Goal: Information Seeking & Learning: Learn about a topic

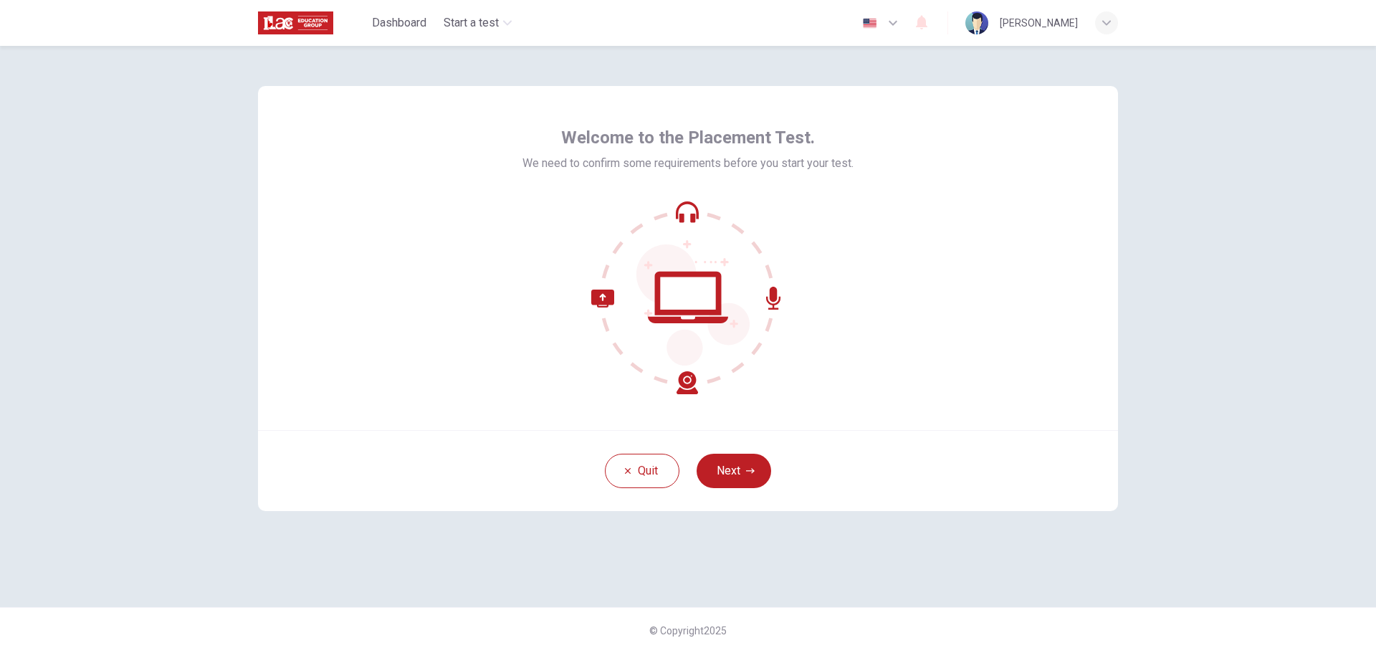
click at [736, 465] on button "Next" at bounding box center [734, 471] width 75 height 34
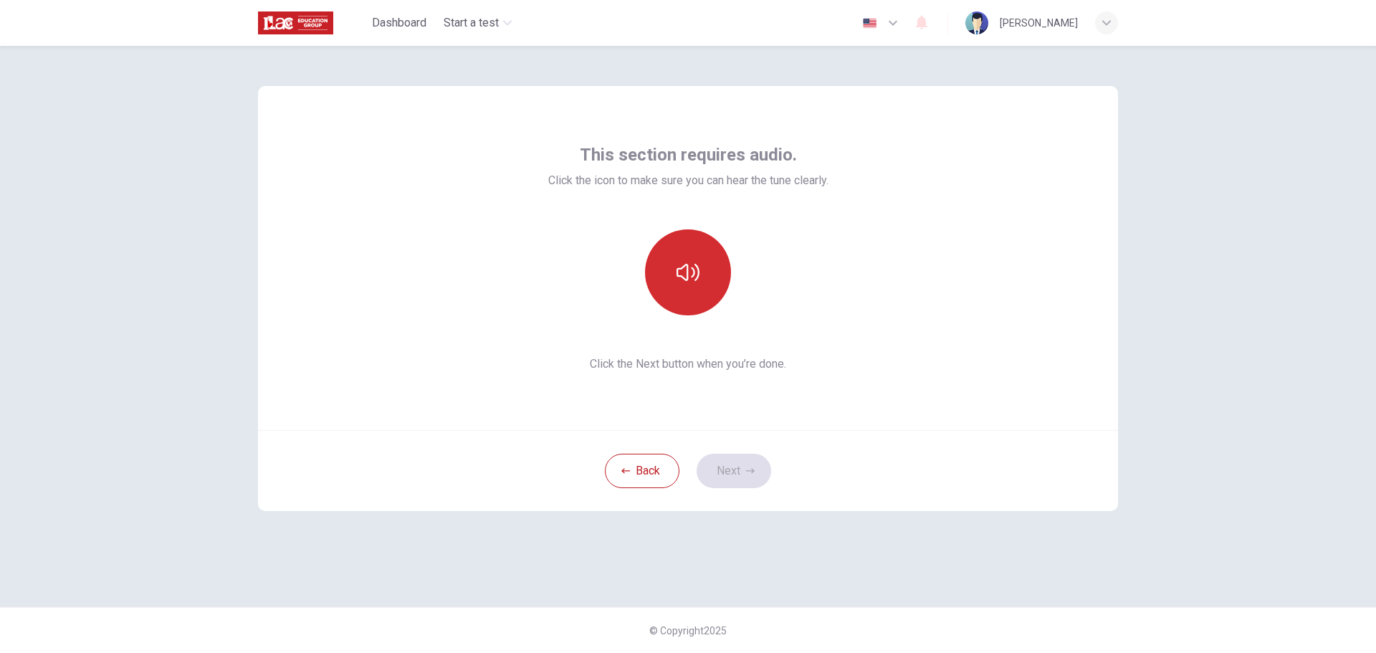
click at [699, 290] on button "button" at bounding box center [688, 272] width 86 height 86
click at [761, 477] on button "Next" at bounding box center [734, 471] width 75 height 34
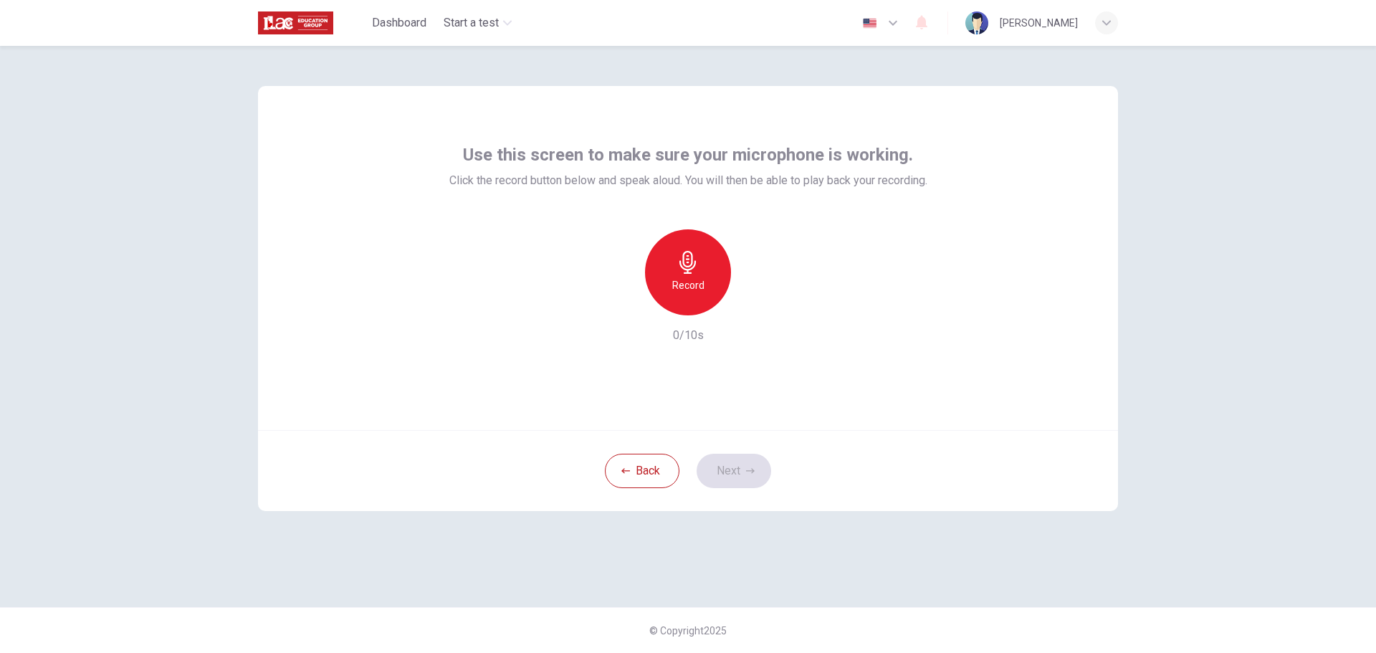
click at [680, 313] on div "Record" at bounding box center [688, 272] width 86 height 86
click at [716, 256] on div "Stop" at bounding box center [688, 272] width 86 height 86
click at [736, 465] on button "Next" at bounding box center [734, 471] width 75 height 34
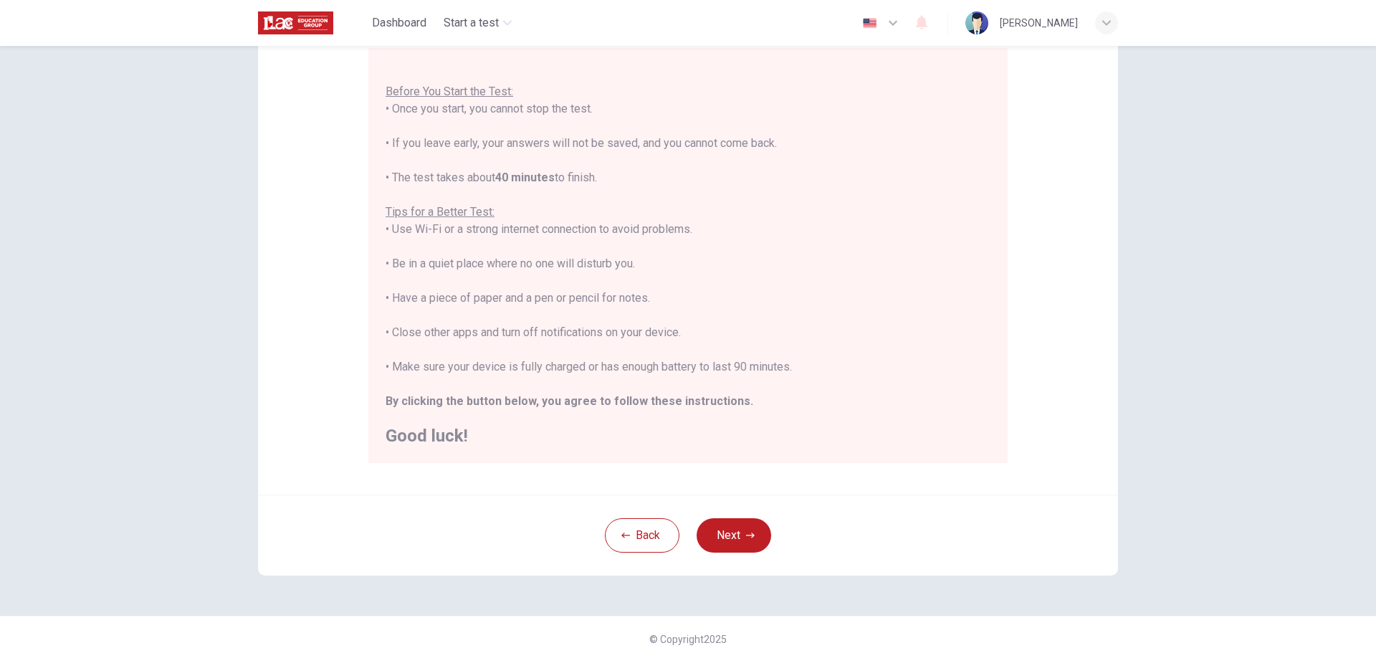
scroll to position [144, 0]
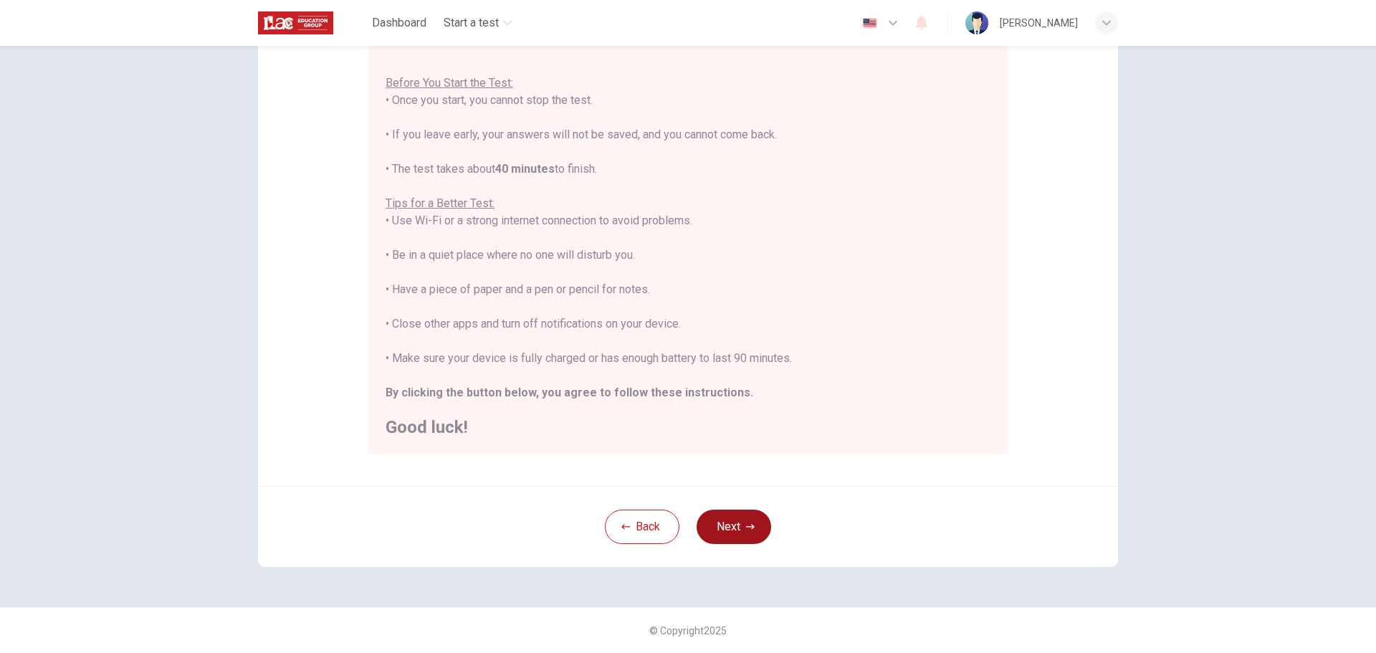
click at [746, 525] on icon "button" at bounding box center [750, 527] width 9 height 9
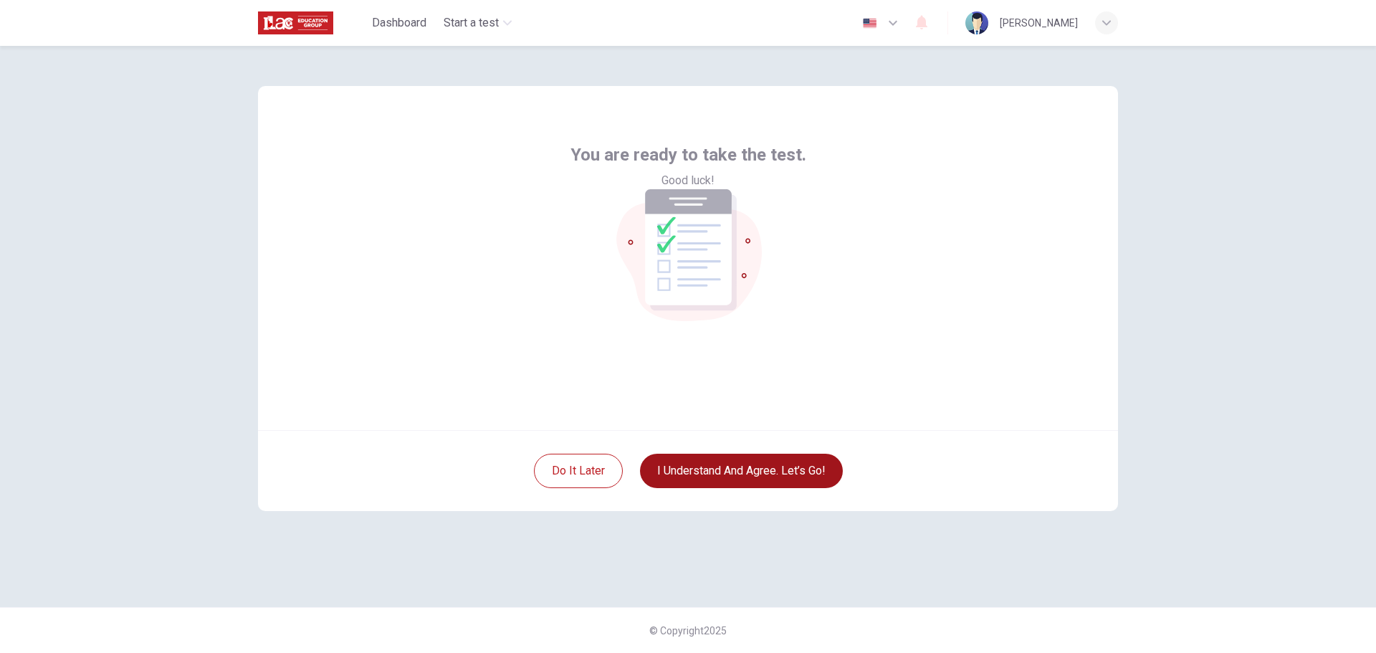
scroll to position [0, 0]
click at [833, 471] on button "I understand and agree. Let’s go!" at bounding box center [741, 471] width 203 height 34
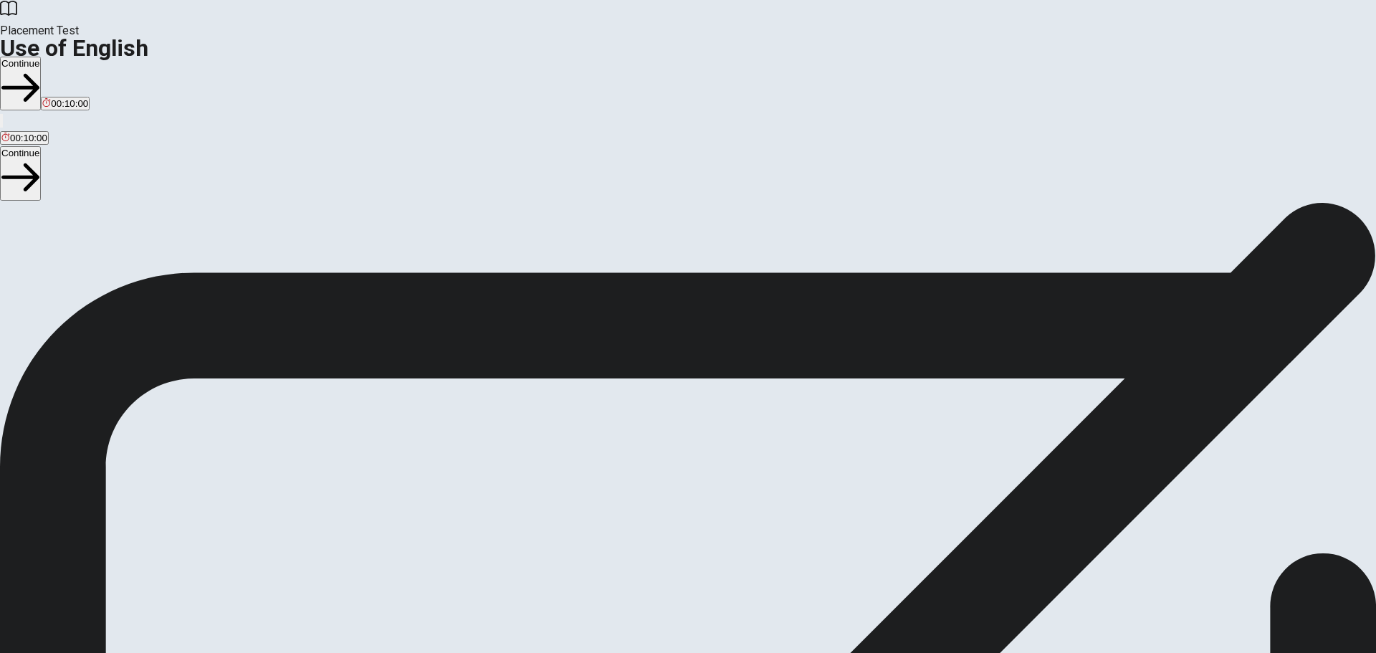
click at [41, 57] on button "Continue" at bounding box center [20, 84] width 41 height 54
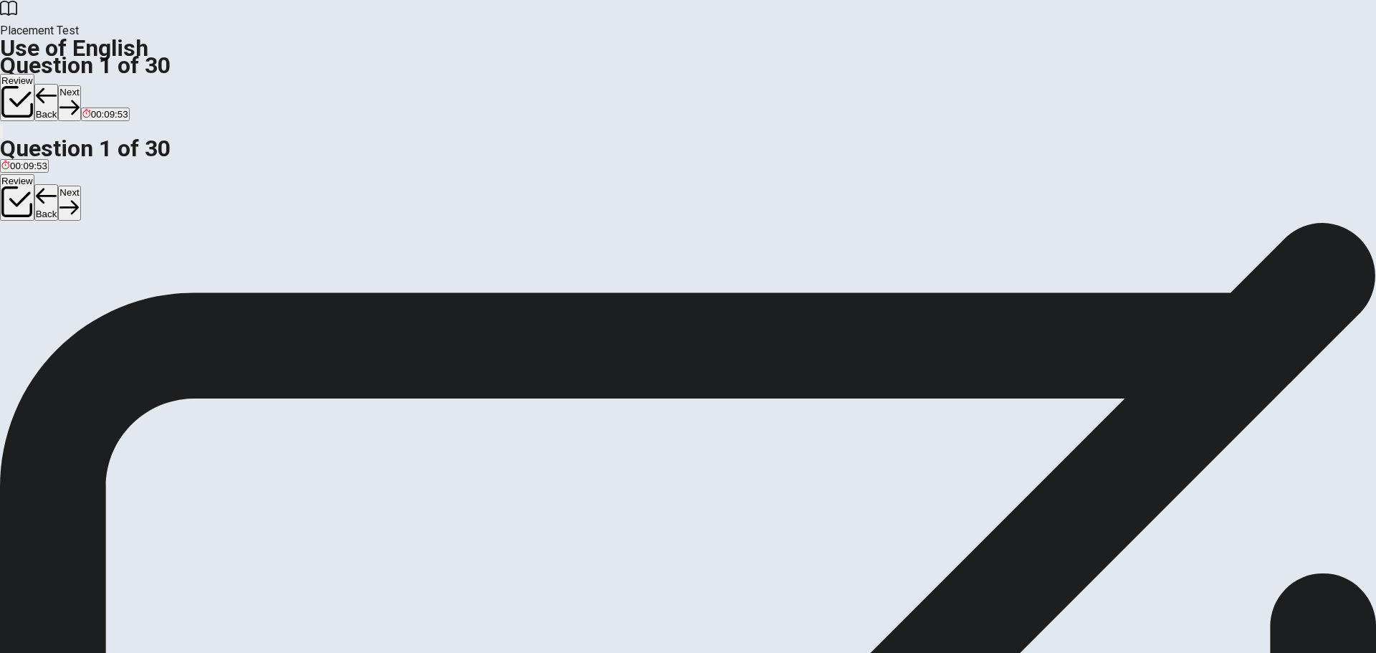
drag, startPoint x: 566, startPoint y: 138, endPoint x: 663, endPoint y: 364, distance: 245.7
click at [663, 282] on div "Question 1 We ____ studying for the test. A was B are C has D is" at bounding box center [688, 252] width 1376 height 60
drag, startPoint x: 624, startPoint y: 379, endPoint x: 546, endPoint y: 143, distance: 248.5
click at [546, 222] on div "Question 1 We ____ studying for the test. A was B are C has D is" at bounding box center [688, 252] width 1376 height 60
click at [35, 278] on span "are" at bounding box center [29, 274] width 14 height 11
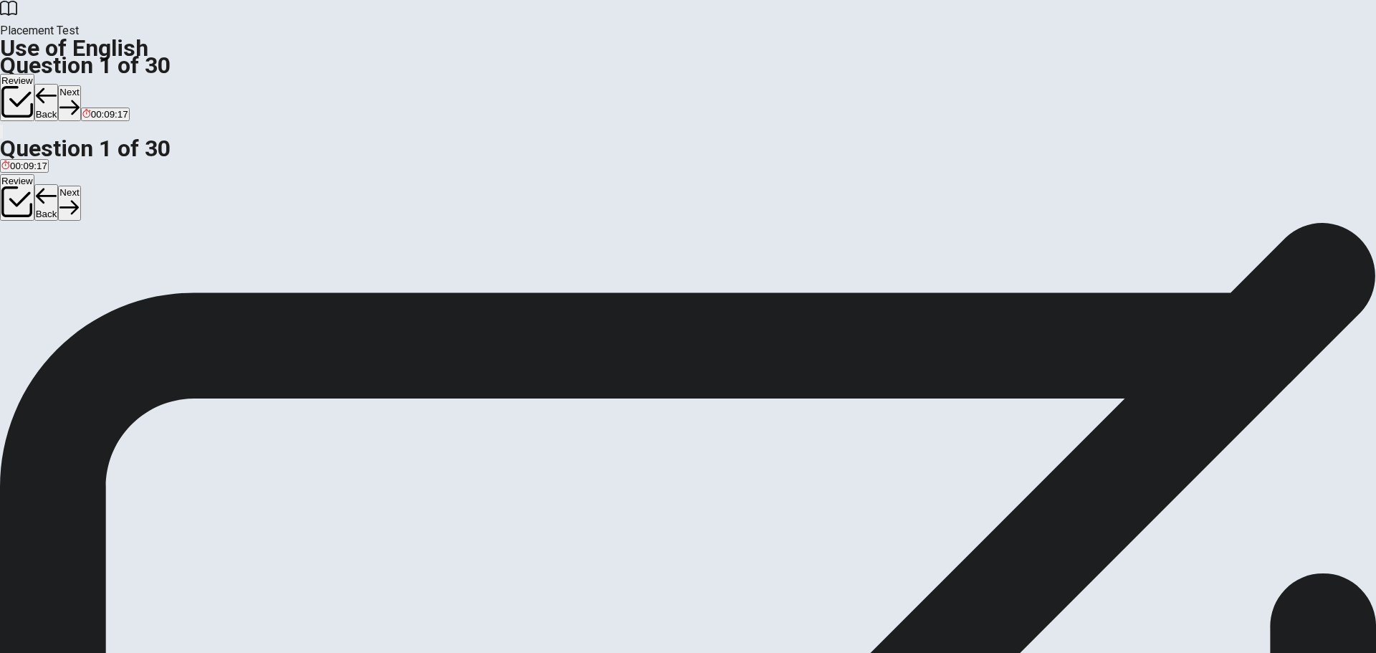
click at [80, 85] on button "Next" at bounding box center [69, 102] width 22 height 35
click at [45, 280] on span "Are" at bounding box center [37, 274] width 15 height 11
click at [62, 281] on button "D Do" at bounding box center [54, 269] width 15 height 24
click at [1079, 282] on div "Question 2 ____ they join us for dinner tonight? A Is B Will C Are D Do" at bounding box center [688, 252] width 1376 height 60
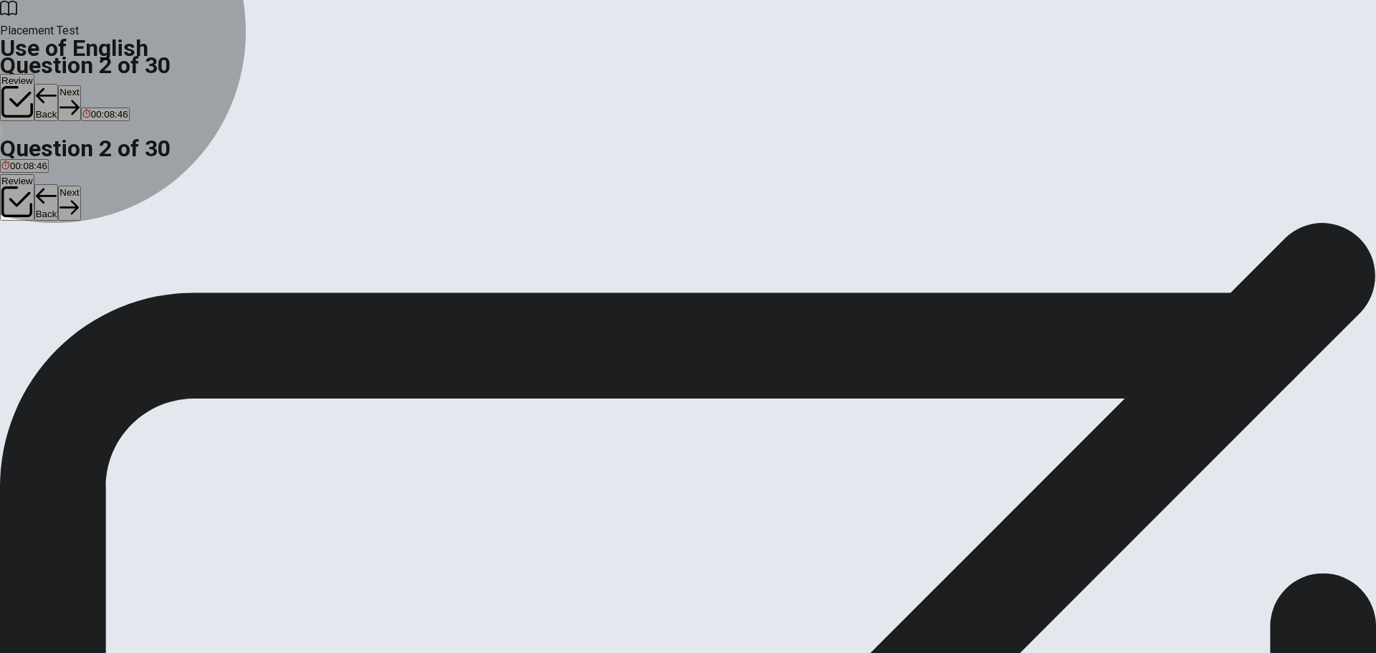
click at [47, 281] on button "C Are" at bounding box center [38, 269] width 18 height 24
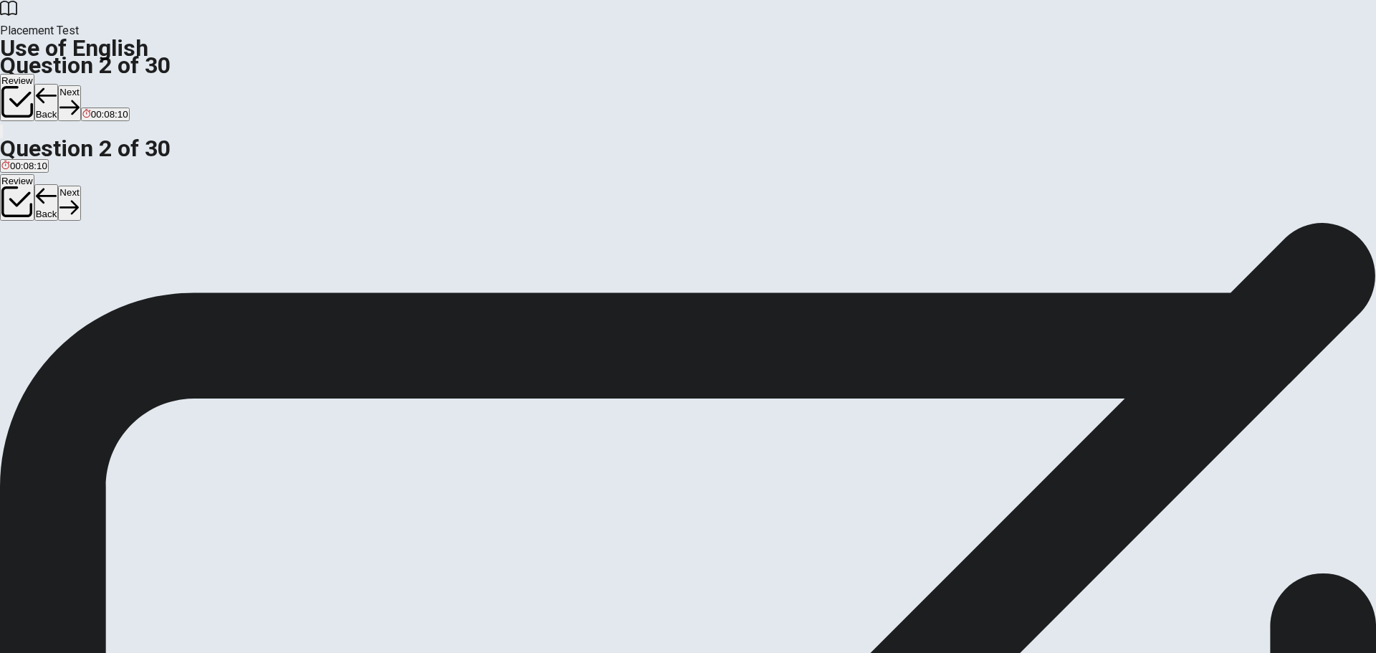
click at [28, 281] on button "B Will" at bounding box center [19, 269] width 18 height 24
click at [79, 98] on icon "button" at bounding box center [69, 107] width 19 height 19
click at [35, 281] on button "B Did" at bounding box center [26, 269] width 17 height 24
click at [80, 85] on button "Next" at bounding box center [69, 102] width 22 height 35
click at [37, 257] on button "A will stay" at bounding box center [18, 269] width 37 height 24
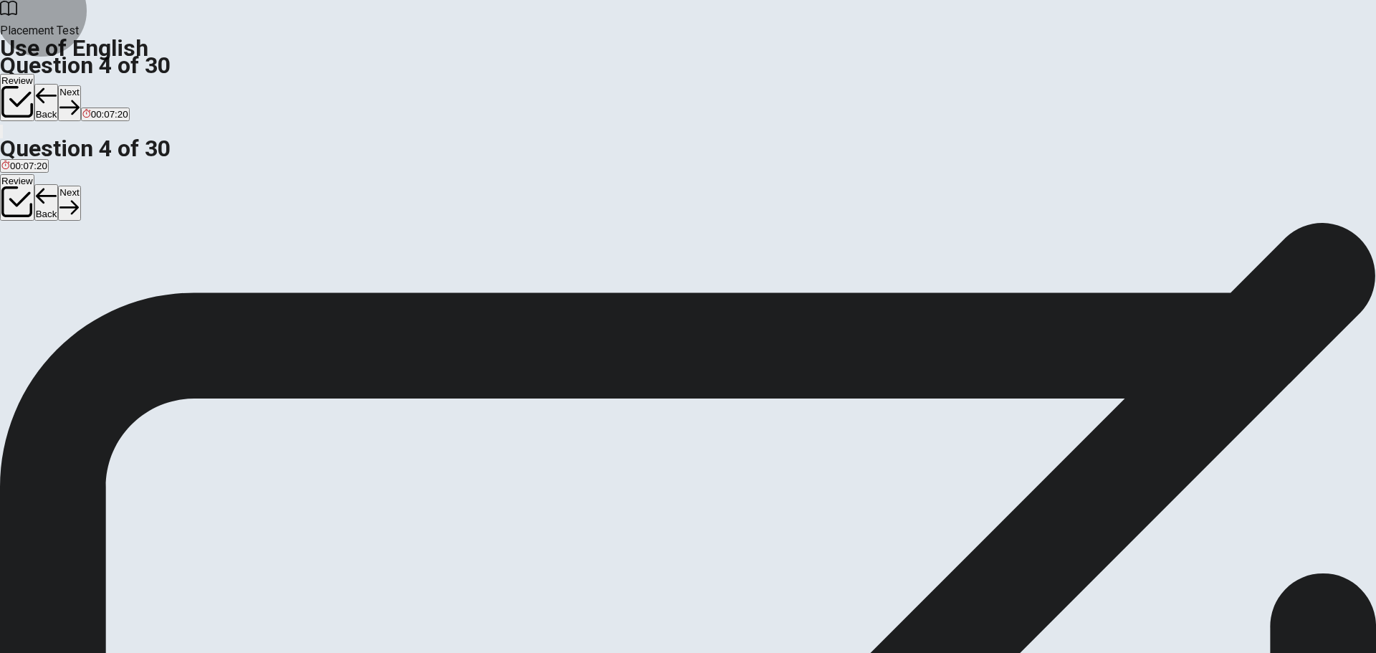
click at [80, 85] on button "Next" at bounding box center [69, 102] width 22 height 35
click at [29, 257] on button "A library" at bounding box center [14, 269] width 29 height 24
click at [80, 85] on button "Next" at bounding box center [69, 102] width 22 height 35
click at [51, 272] on span "Soap" at bounding box center [40, 274] width 22 height 11
click at [57, 85] on button "Next" at bounding box center [45, 102] width 22 height 35
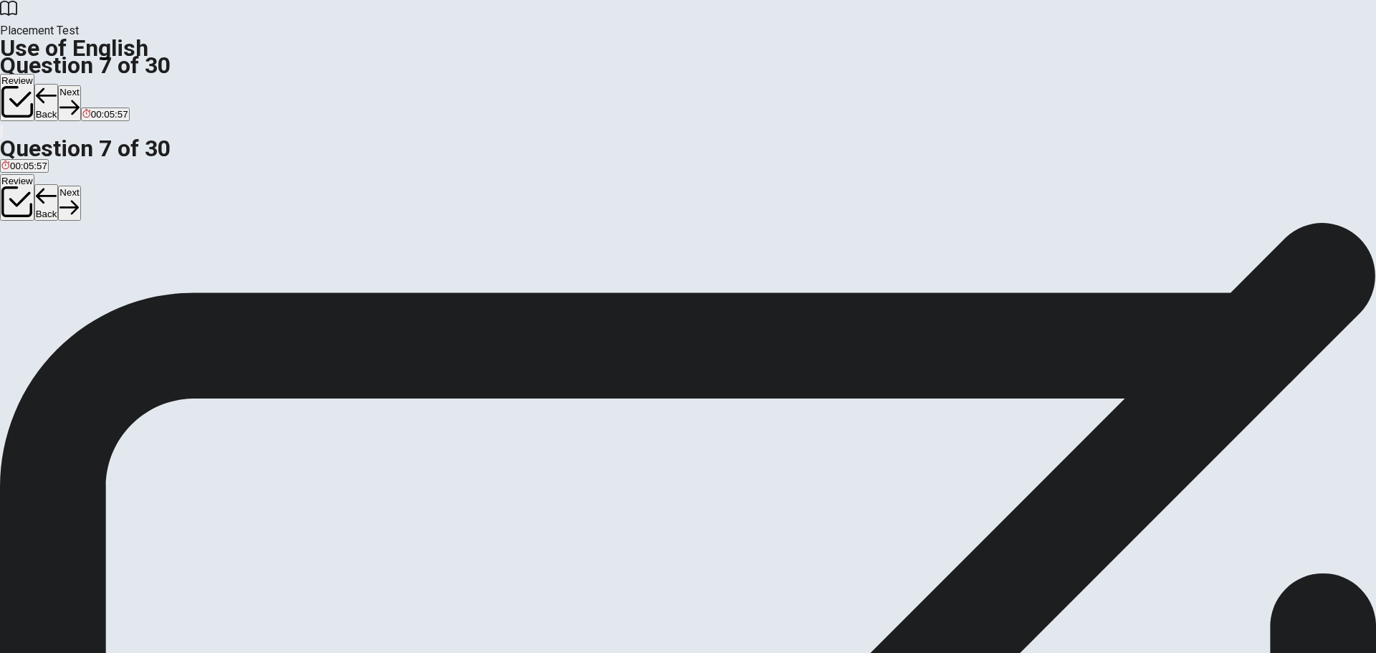
click at [52, 275] on span "pencil" at bounding box center [39, 274] width 25 height 11
click at [80, 85] on button "Next" at bounding box center [69, 102] width 22 height 35
click at [121, 281] on button "D radio" at bounding box center [109, 269] width 24 height 24
click at [80, 85] on button "Next" at bounding box center [69, 102] width 22 height 35
click at [119, 280] on span "unknown" at bounding box center [100, 274] width 38 height 11
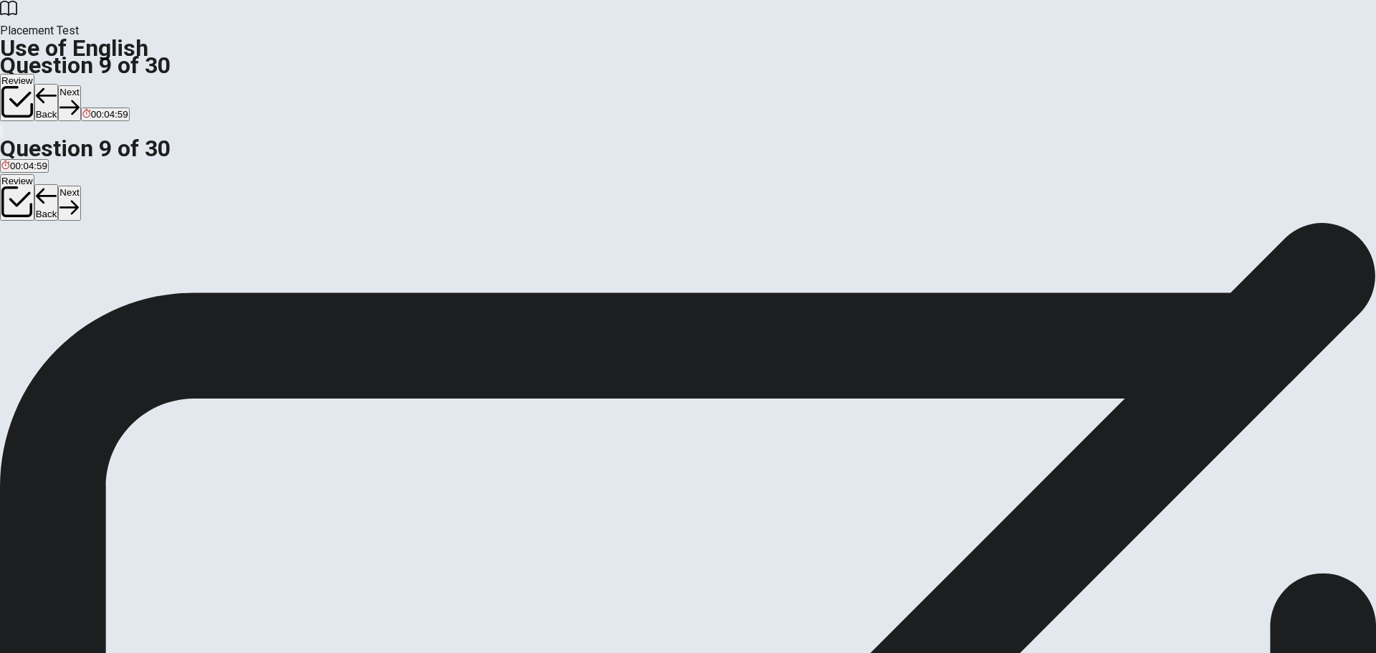
click at [80, 85] on button "Next" at bounding box center [69, 102] width 22 height 35
click at [38, 280] on button "B go" at bounding box center [31, 269] width 14 height 24
click at [79, 98] on icon "button" at bounding box center [69, 107] width 19 height 19
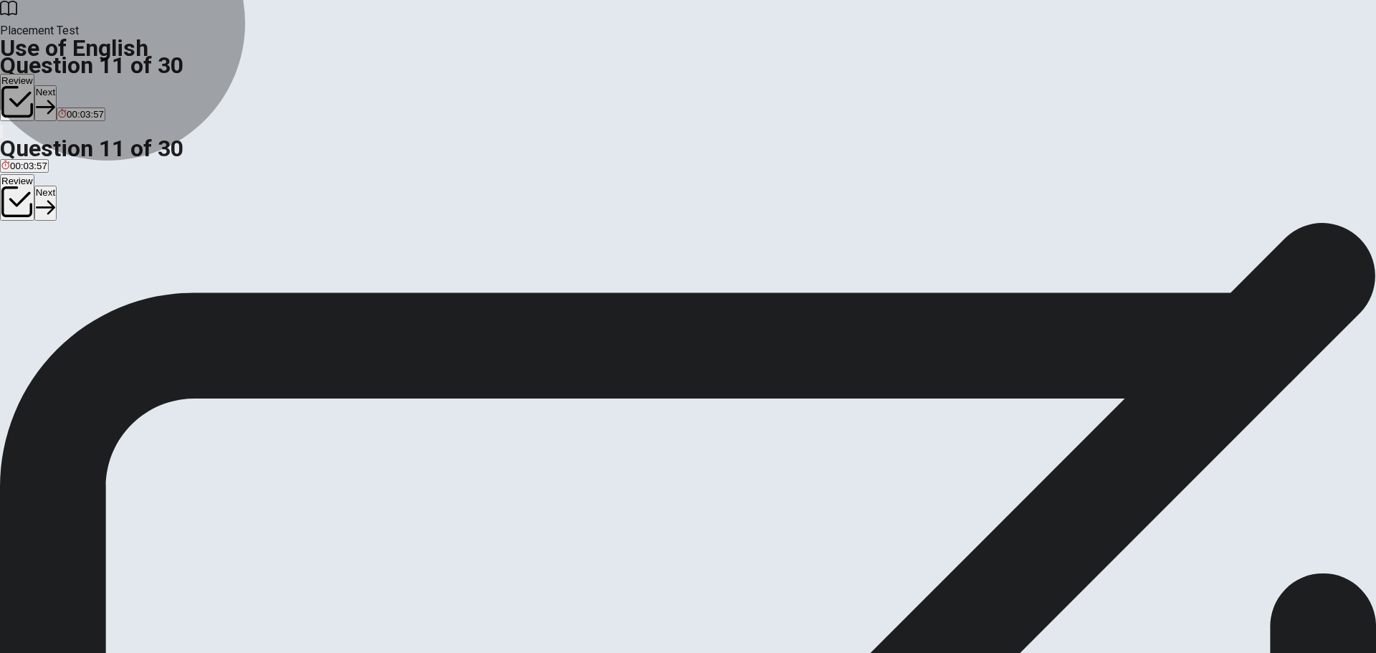
click at [224, 280] on span "have been working" at bounding box center [184, 274] width 80 height 11
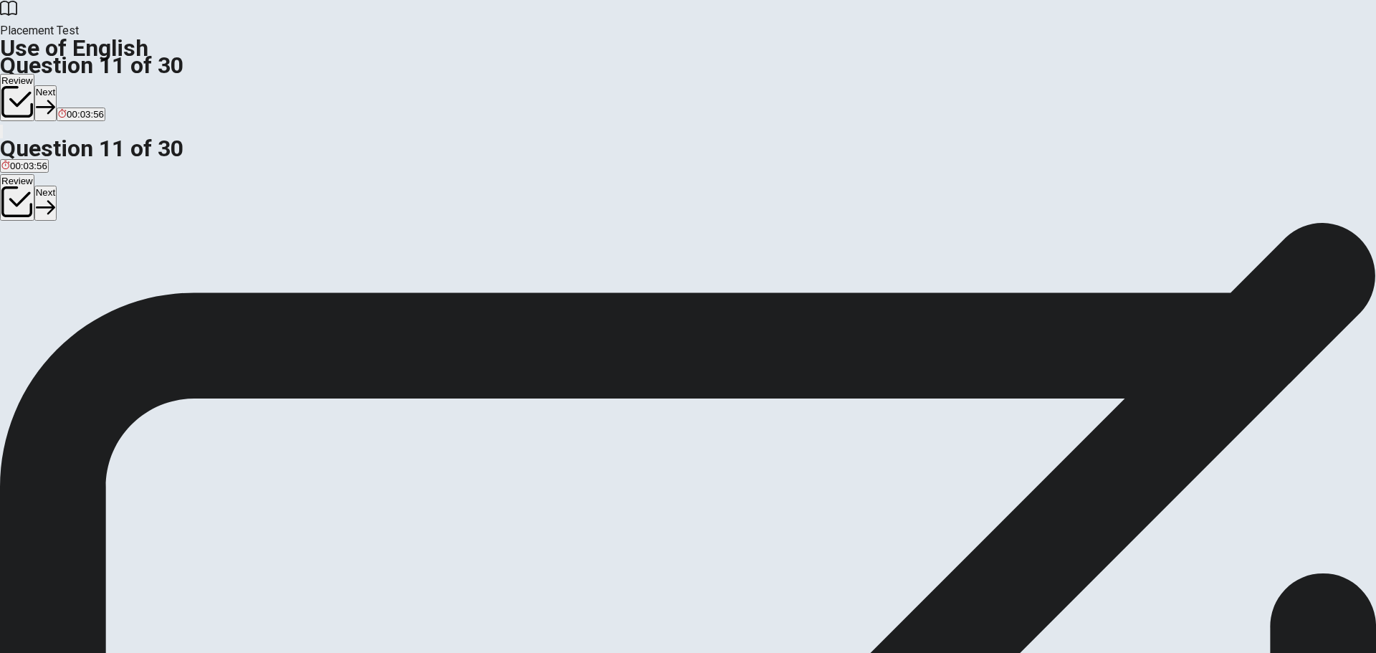
click at [57, 85] on button "Next" at bounding box center [45, 102] width 22 height 35
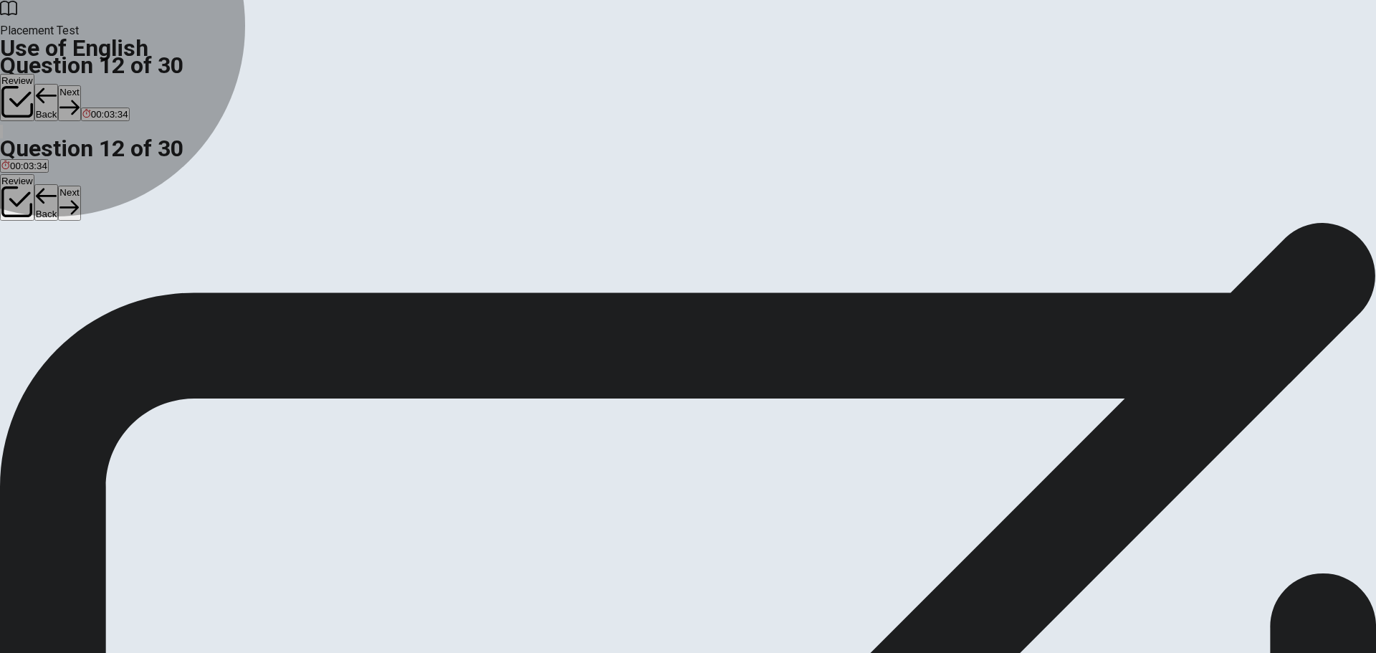
click at [22, 257] on button "A lived" at bounding box center [11, 269] width 22 height 24
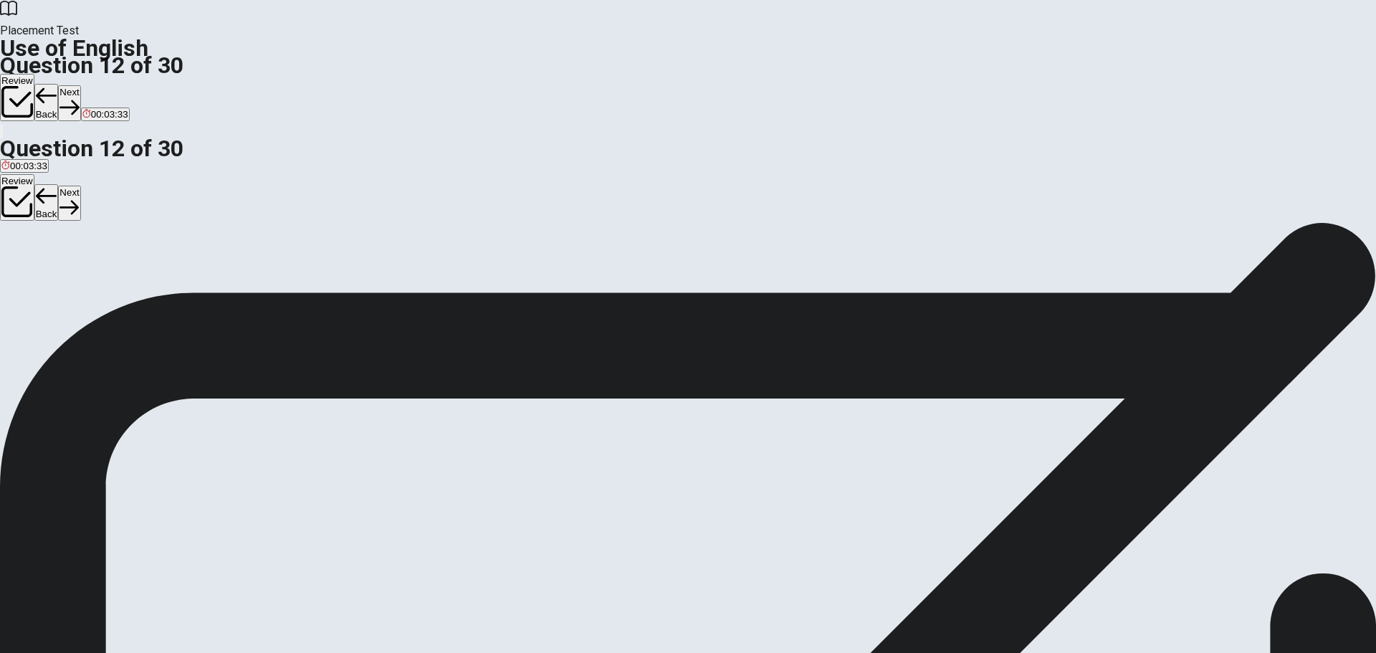
click at [80, 85] on button "Next" at bounding box center [69, 102] width 22 height 35
click at [11, 257] on button "A at" at bounding box center [5, 269] width 11 height 24
click at [79, 98] on icon "button" at bounding box center [69, 107] width 19 height 19
click at [55, 269] on span "was directed" at bounding box center [28, 274] width 54 height 11
click at [80, 85] on button "Next" at bounding box center [69, 102] width 22 height 35
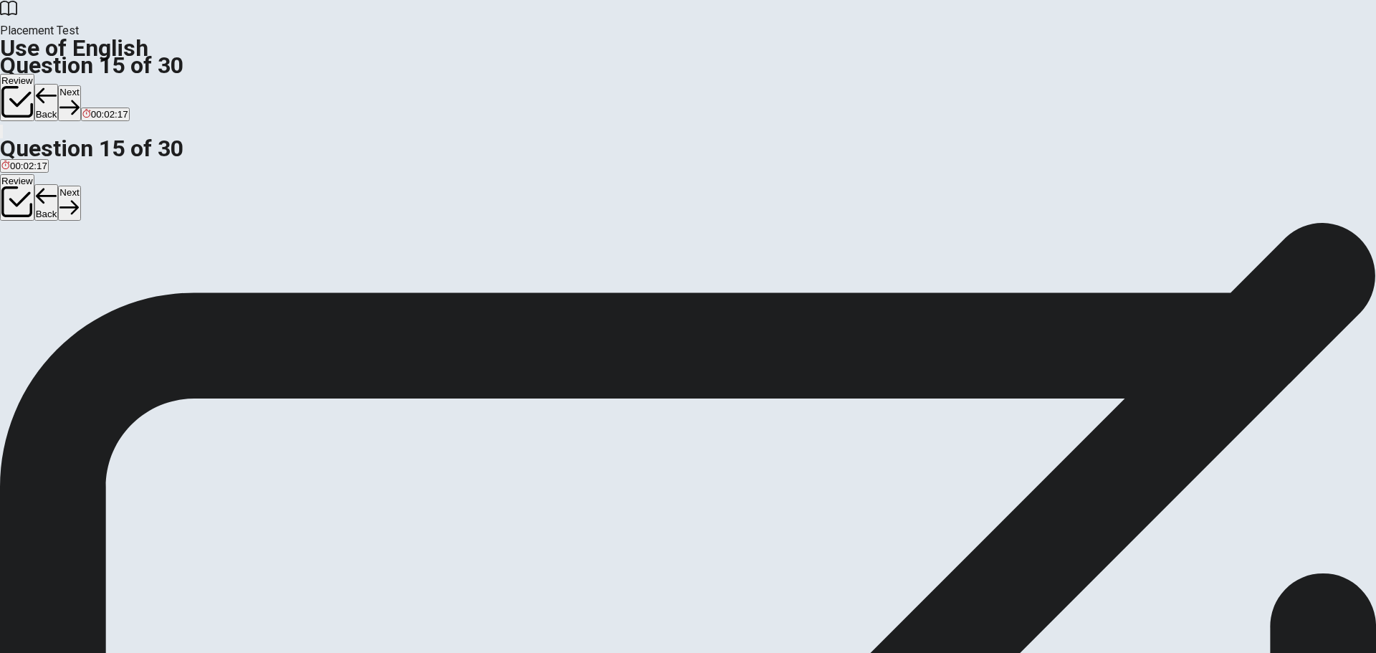
drag, startPoint x: 624, startPoint y: 325, endPoint x: 645, endPoint y: 308, distance: 27.0
click at [157, 280] on span "easy to use" at bounding box center [132, 274] width 49 height 11
click at [80, 85] on button "Next" at bounding box center [69, 102] width 22 height 35
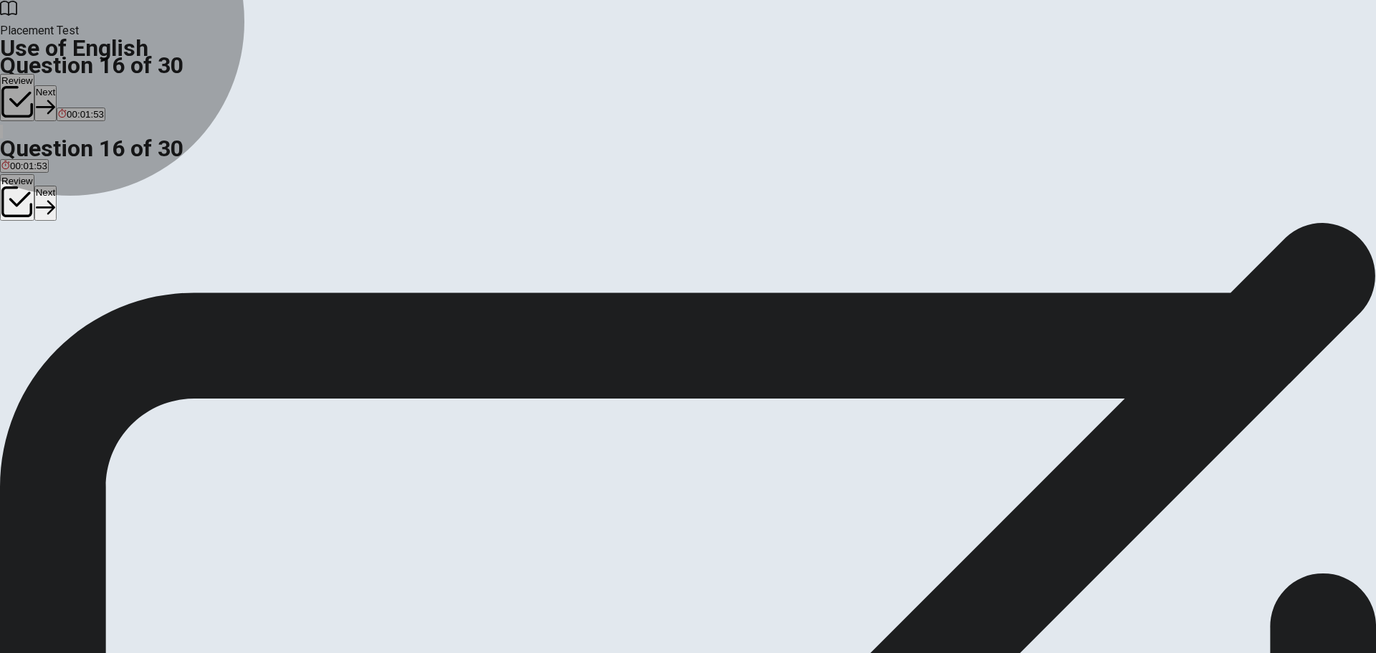
click at [51, 281] on button "B open" at bounding box center [39, 269] width 24 height 24
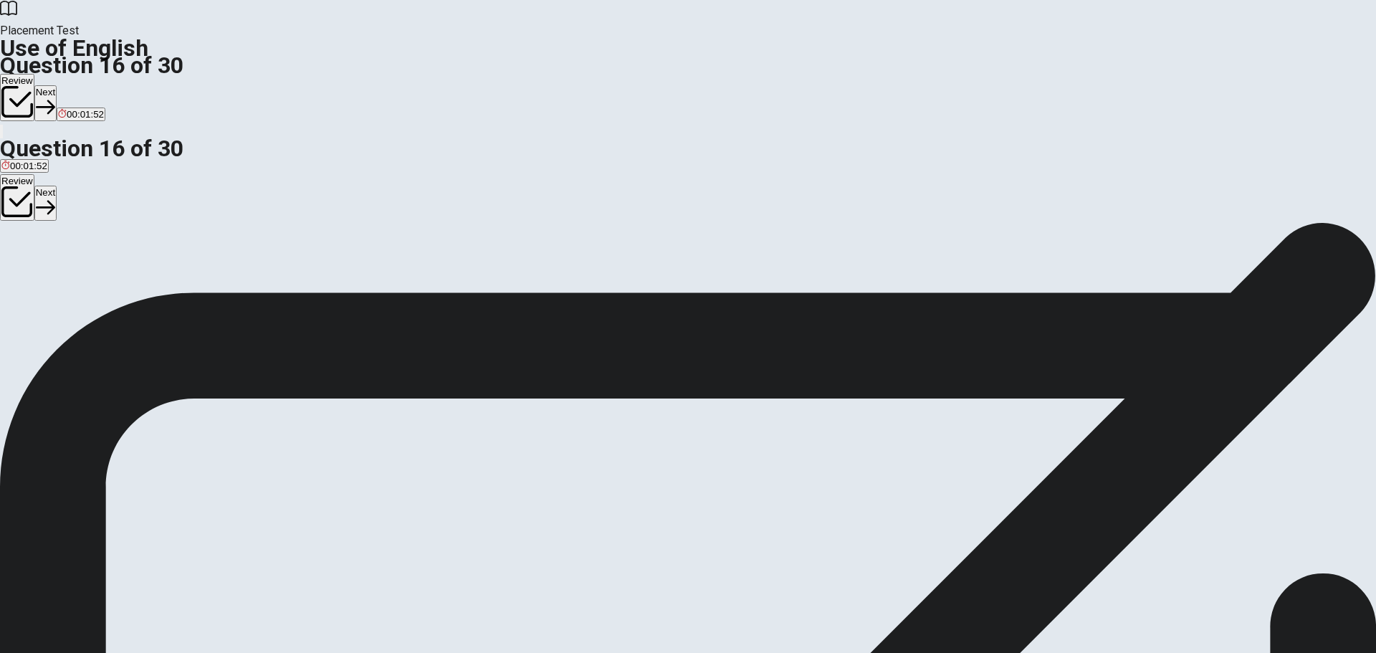
click at [55, 98] on icon "button" at bounding box center [45, 107] width 19 height 19
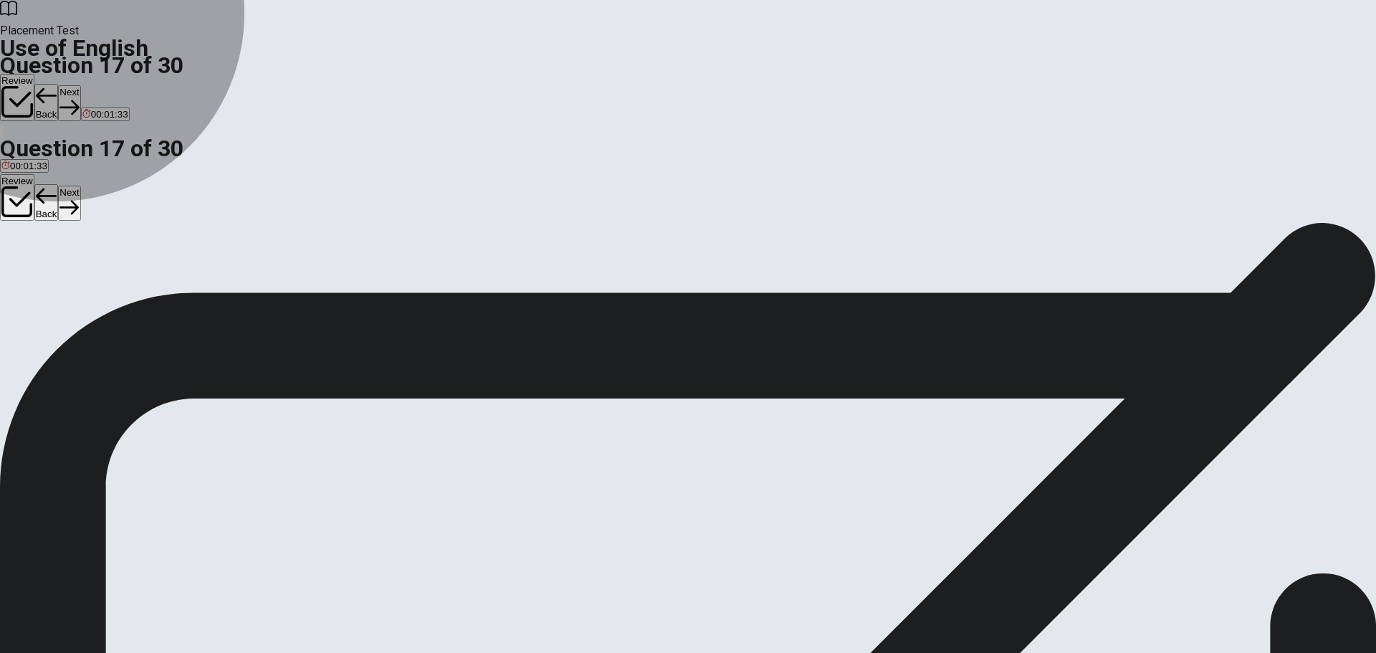
click at [62, 281] on button "C bag" at bounding box center [52, 269] width 19 height 24
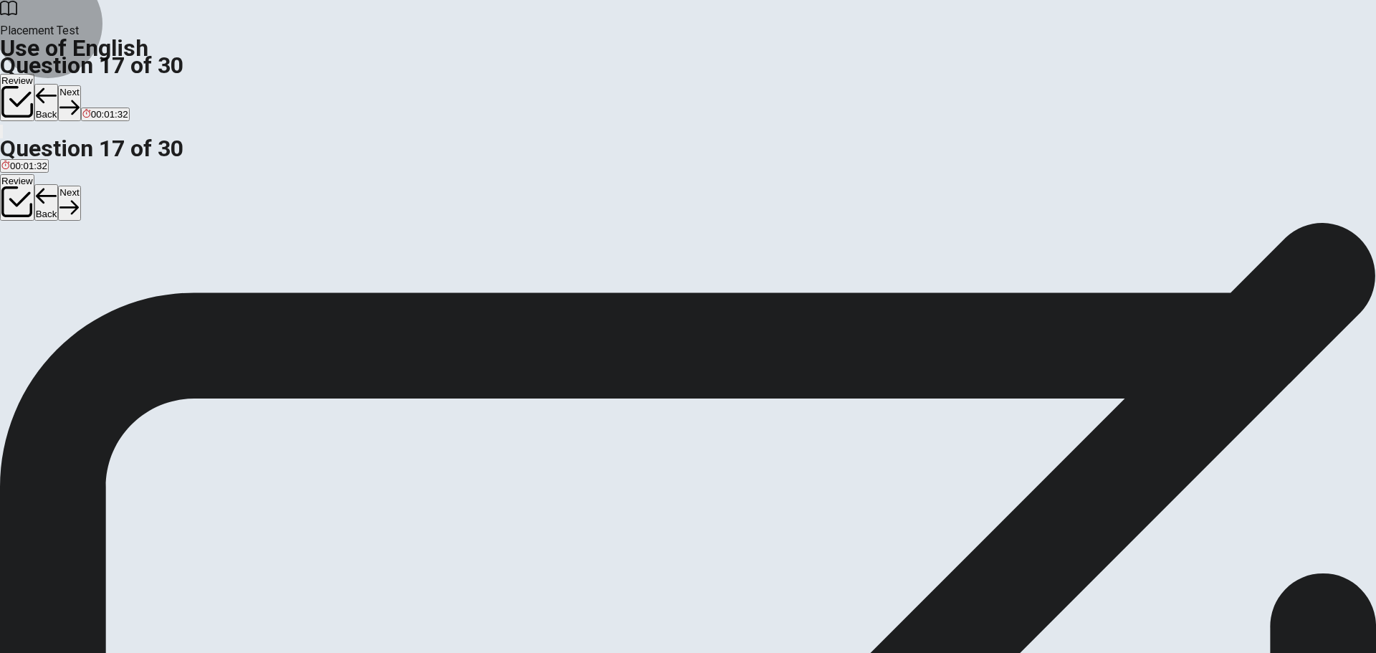
click at [80, 85] on button "Next" at bounding box center [69, 102] width 22 height 35
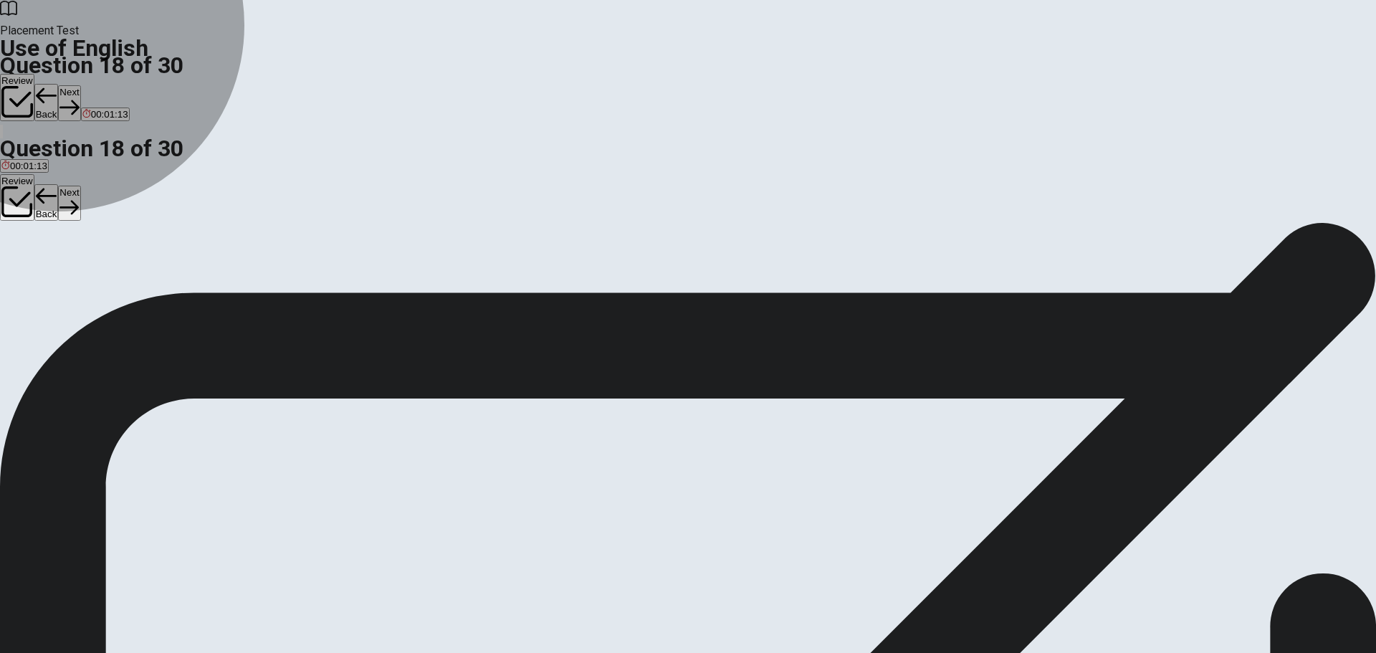
click at [50, 280] on span "study" at bounding box center [38, 274] width 23 height 11
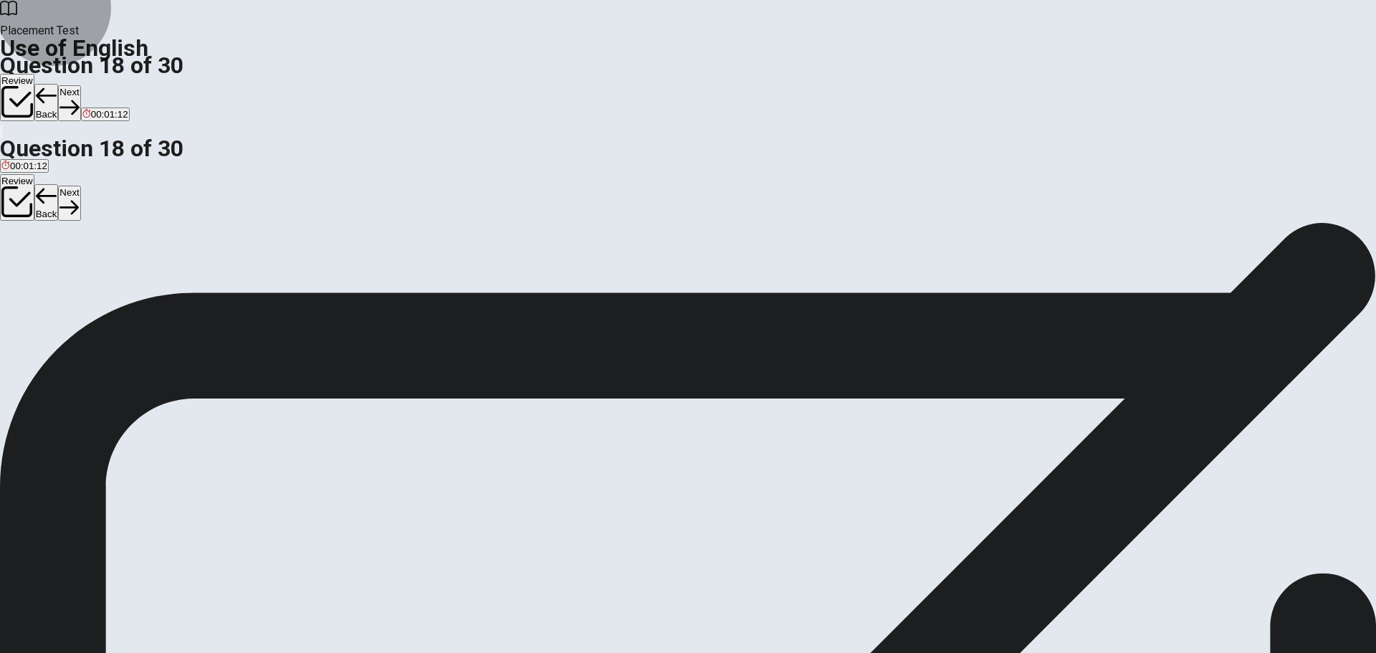
click at [80, 85] on button "Next" at bounding box center [69, 102] width 22 height 35
click at [39, 281] on button "B hard" at bounding box center [27, 269] width 22 height 24
click at [80, 85] on button "Next" at bounding box center [69, 102] width 22 height 35
click at [34, 277] on span "Will" at bounding box center [26, 274] width 15 height 11
click at [80, 85] on button "Next" at bounding box center [69, 102] width 22 height 35
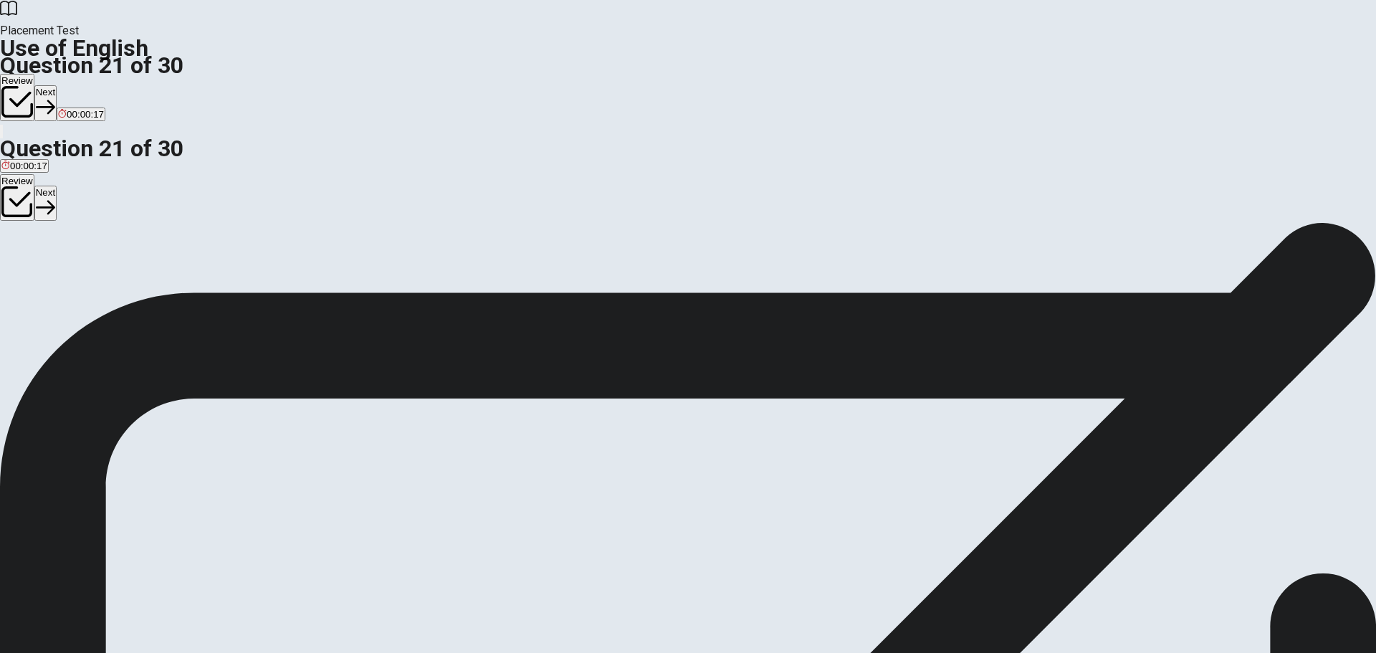
click at [128, 281] on button "D have" at bounding box center [116, 269] width 24 height 24
click at [57, 85] on button "Next" at bounding box center [45, 102] width 22 height 35
click at [73, 281] on button "C have" at bounding box center [61, 269] width 24 height 24
click at [80, 85] on button "Next" at bounding box center [69, 102] width 22 height 35
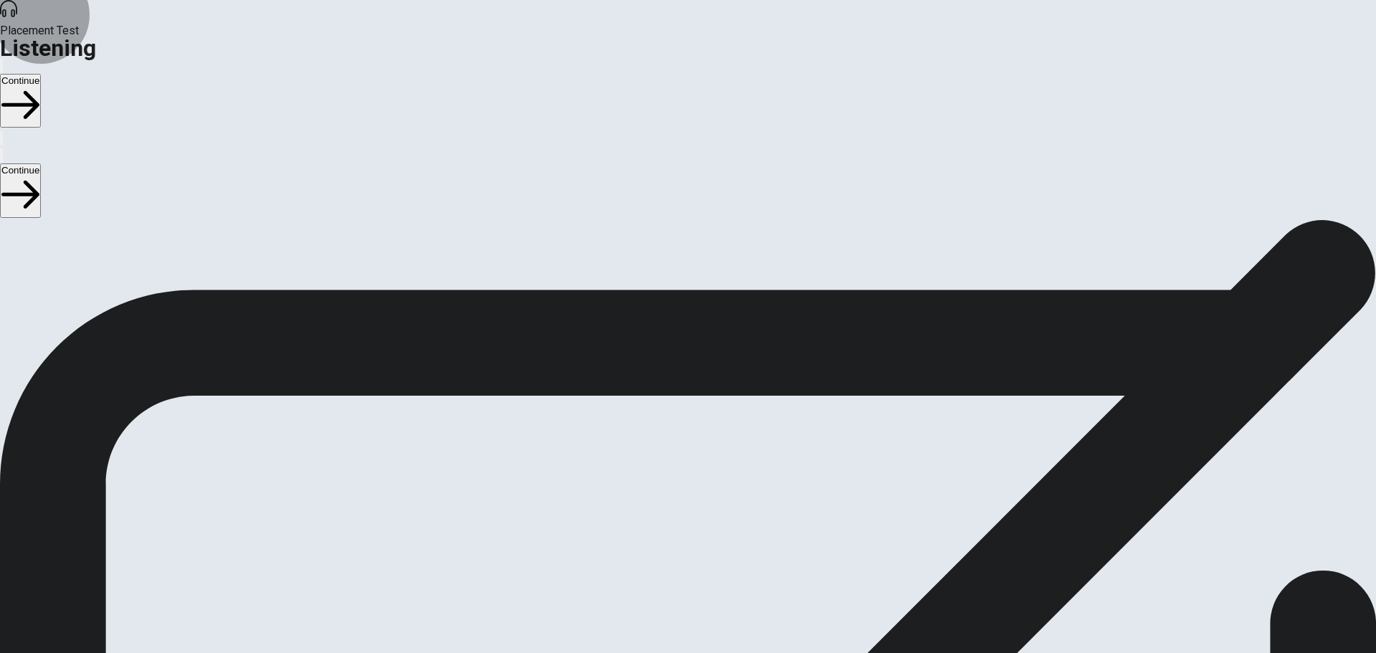
click at [41, 74] on button "Continue" at bounding box center [20, 101] width 41 height 54
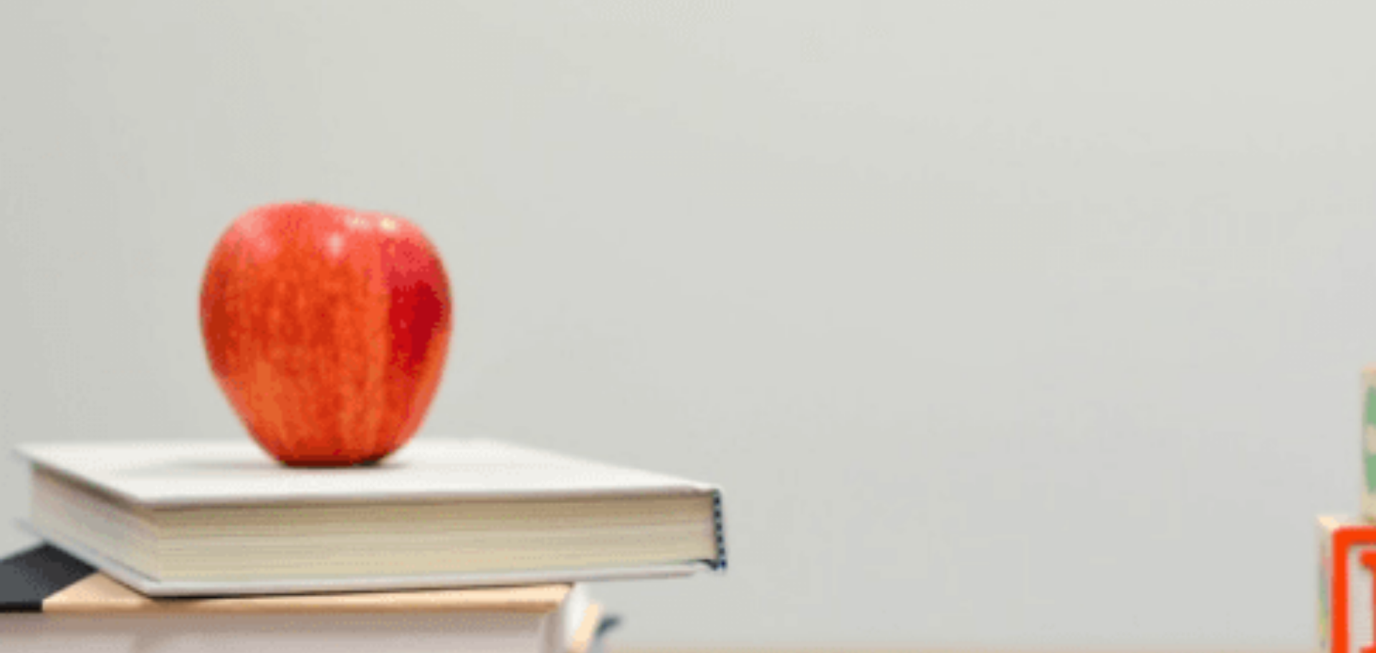
click at [1, 69] on icon "button" at bounding box center [1, 69] width 0 height 0
click at [62, 271] on button "A He is nervous" at bounding box center [31, 283] width 62 height 24
click at [491, 555] on div at bounding box center [688, 555] width 1376 height 0
click at [267, 555] on div at bounding box center [688, 555] width 1376 height 0
drag, startPoint x: 293, startPoint y: 206, endPoint x: 282, endPoint y: 206, distance: 11.5
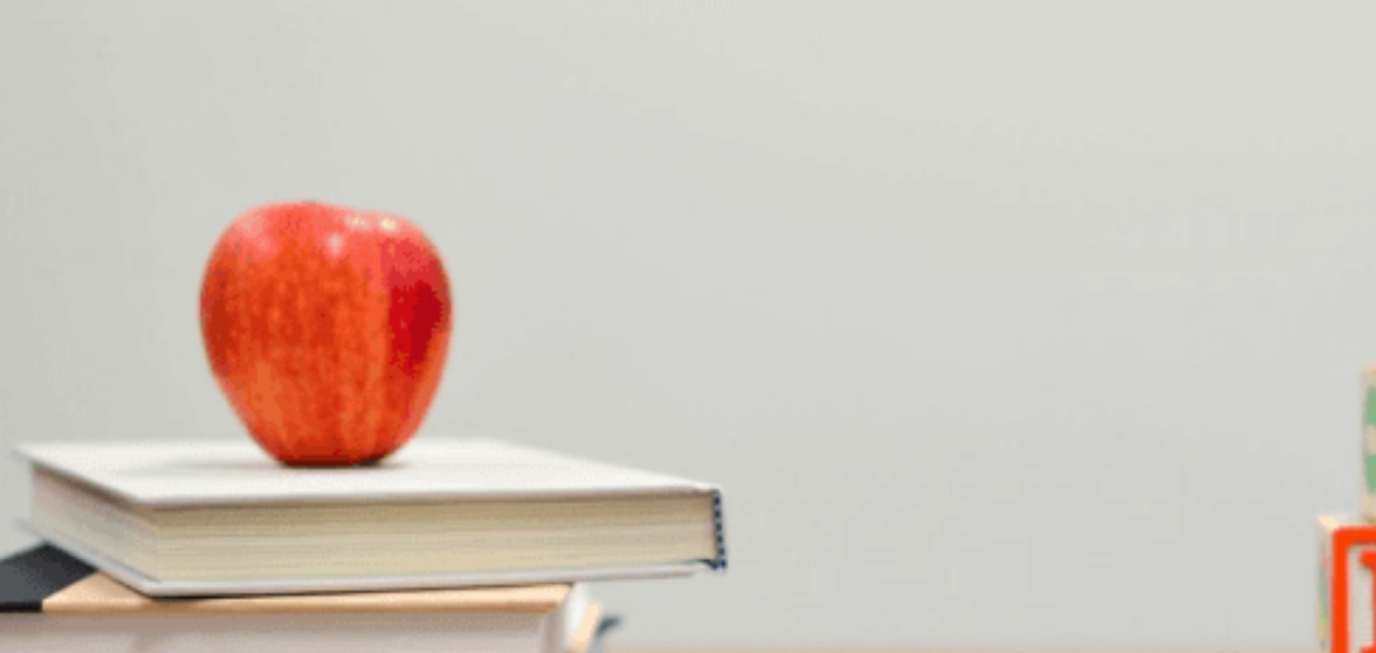
click at [282, 555] on div at bounding box center [688, 555] width 1376 height 0
click at [265, 295] on button "D He is excited" at bounding box center [235, 283] width 57 height 24
click at [224, 332] on button "C 30 minutes away" at bounding box center [186, 343] width 75 height 24
click at [252, 404] on span "It has beautiful views" at bounding box center [207, 409] width 89 height 11
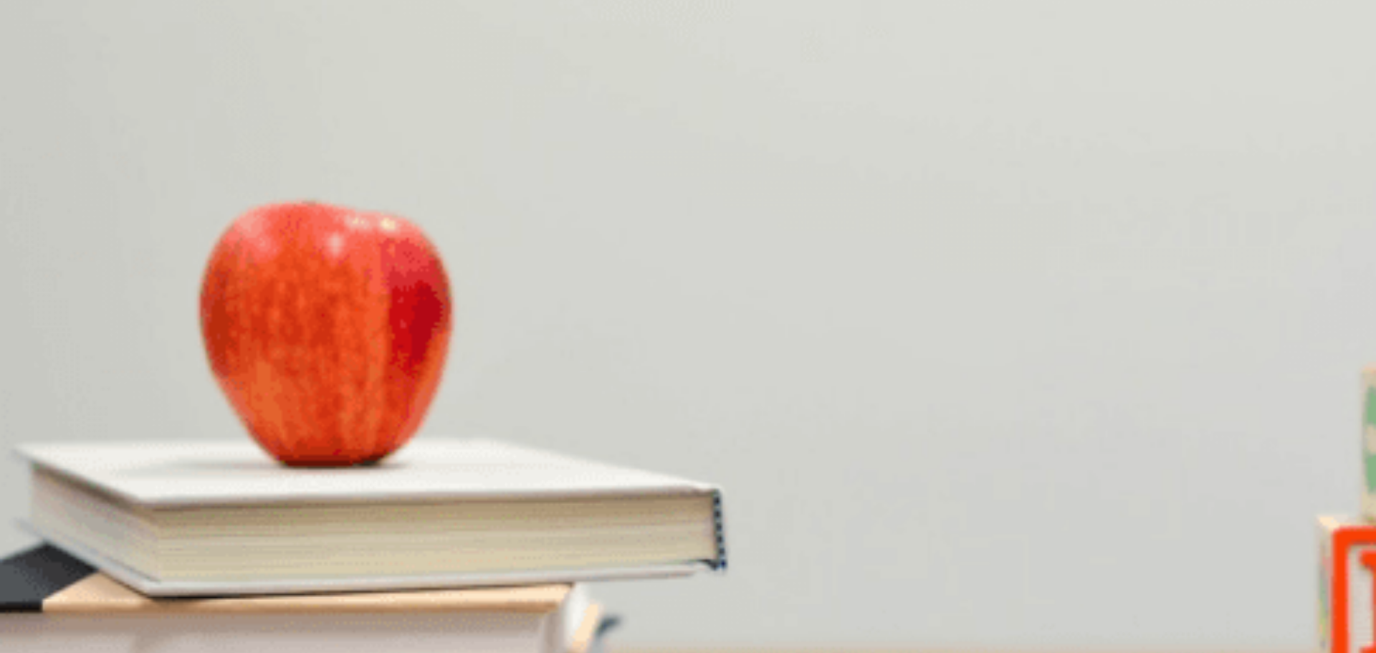
scroll to position [1145, 0]
click at [87, 464] on span "Early in the morning" at bounding box center [43, 469] width 85 height 11
click at [143, 512] on button "D Hiking" at bounding box center [128, 524] width 29 height 24
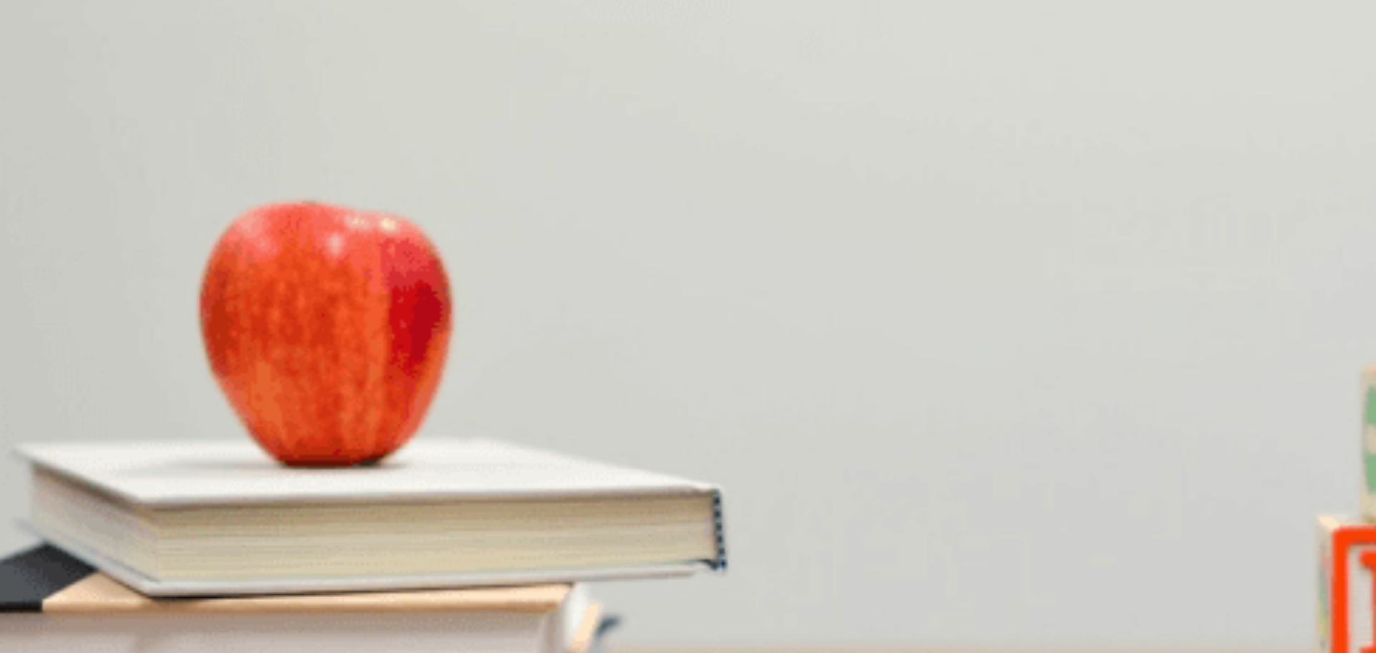
click at [41, 74] on button "Continue" at bounding box center [20, 101] width 41 height 54
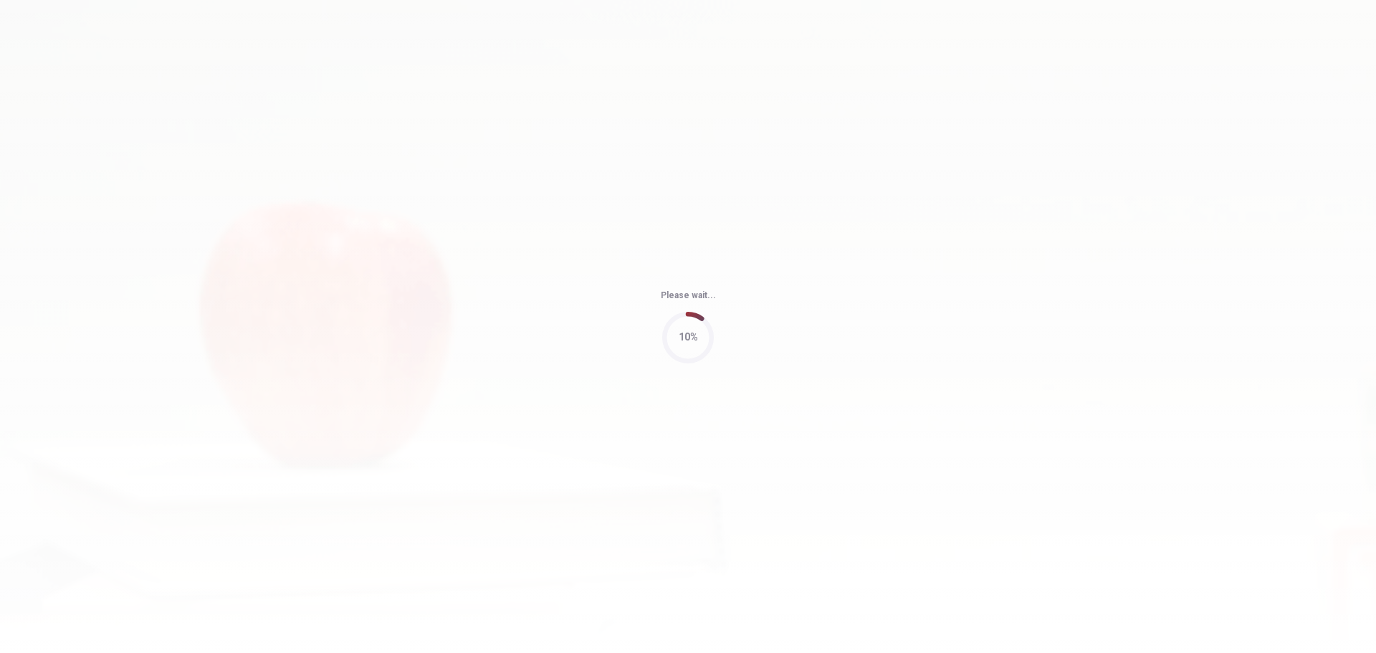
type input "59"
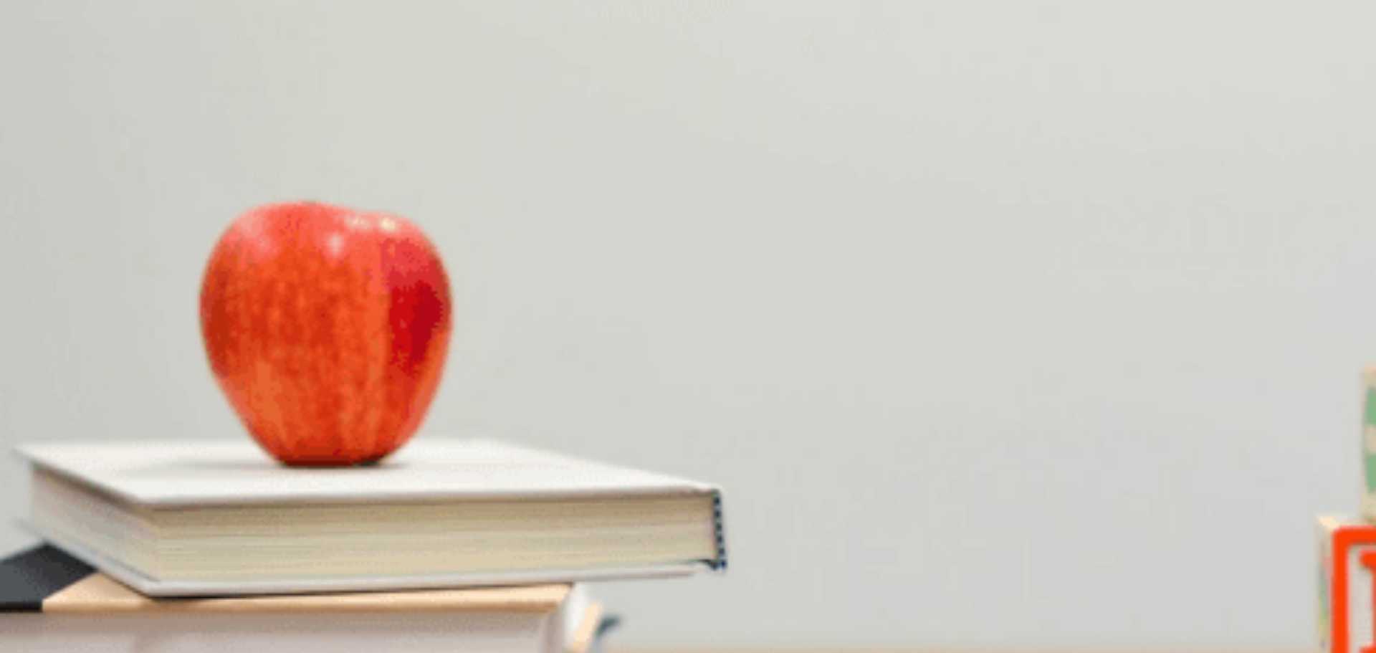
scroll to position [74, 0]
click at [258, 283] on span "[PERSON_NAME]" at bounding box center [218, 288] width 79 height 11
click at [141, 464] on span "The future of artificial intelligence" at bounding box center [71, 469] width 140 height 11
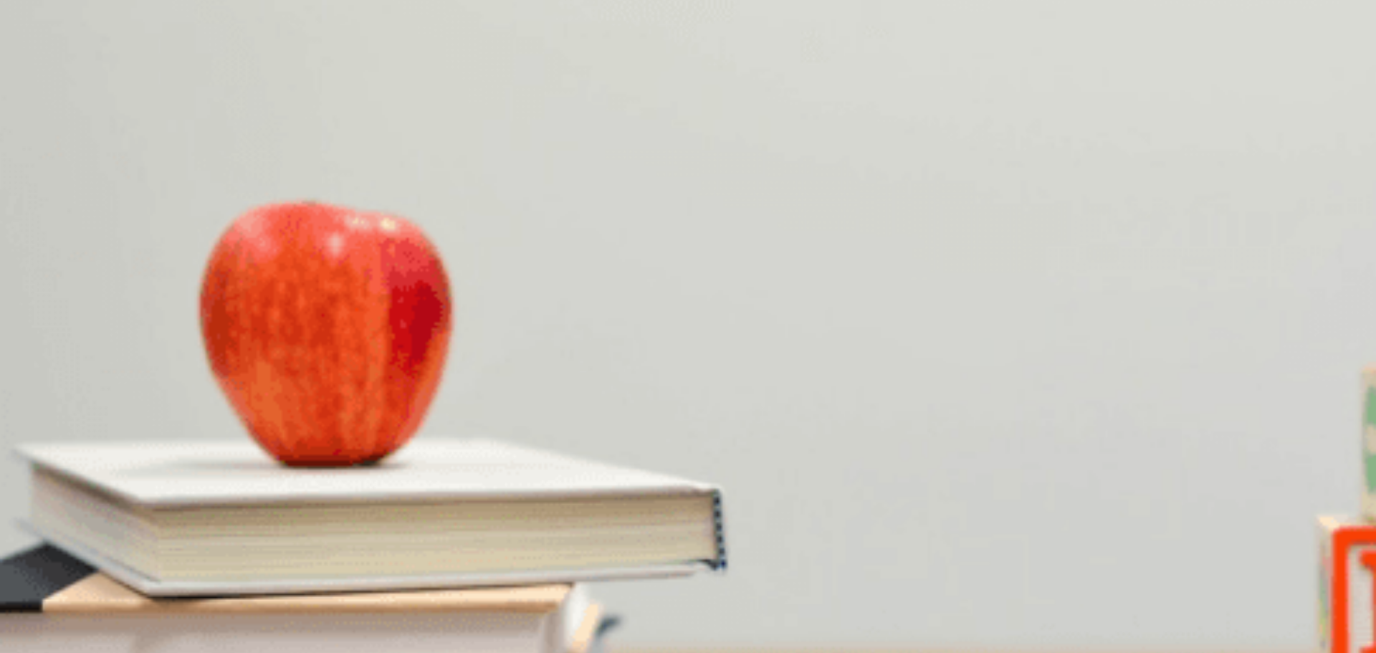
click at [272, 356] on button "C She got a discount" at bounding box center [231, 343] width 82 height 24
click at [115, 404] on span "He is familiar with her work" at bounding box center [58, 409] width 114 height 11
click at [123, 524] on span "A tech conference" at bounding box center [85, 529] width 77 height 11
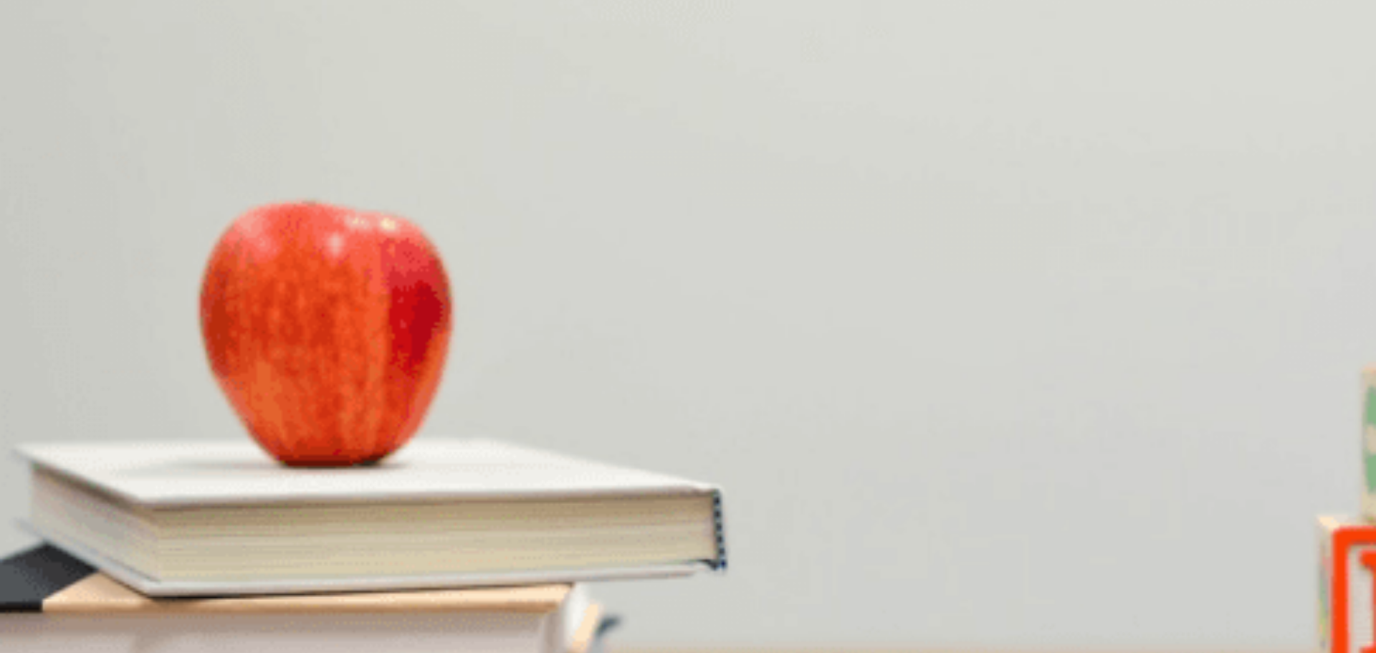
click at [45, 512] on button "A A seminar" at bounding box center [22, 524] width 45 height 24
click at [125, 512] on button "B A tech conference" at bounding box center [85, 524] width 80 height 24
click at [41, 74] on button "Continue" at bounding box center [20, 101] width 41 height 54
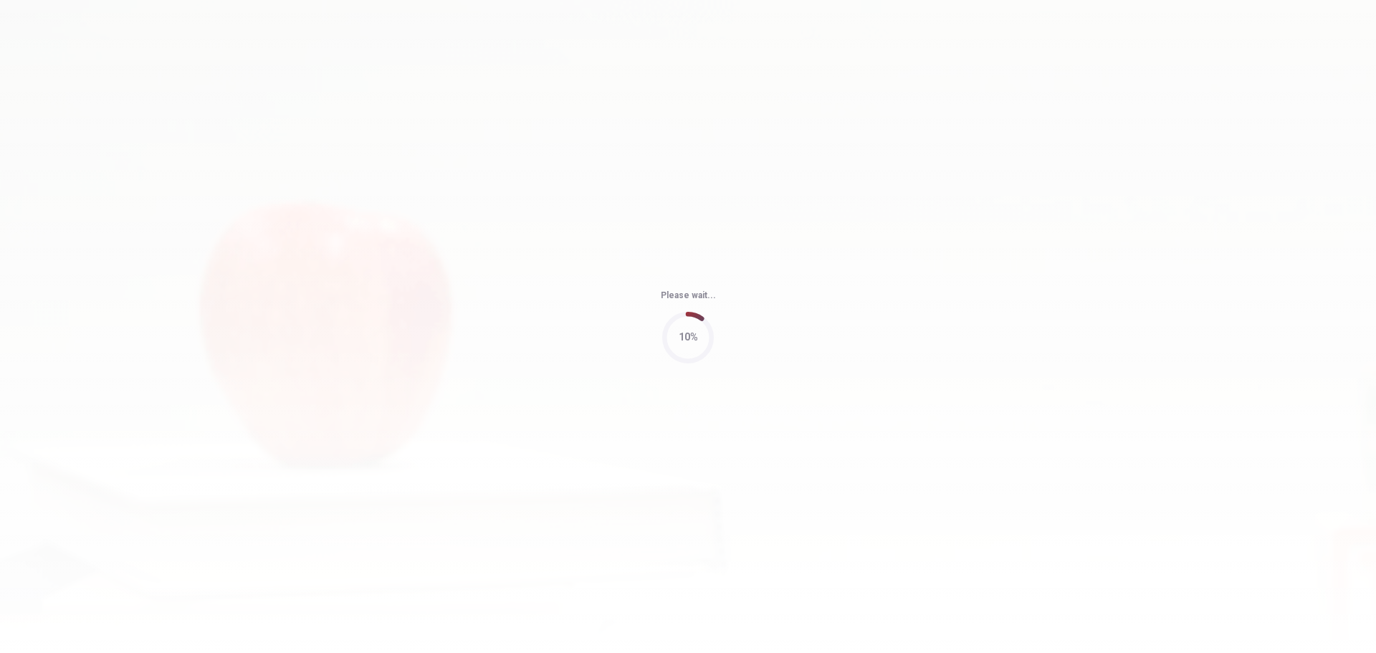
type input "77"
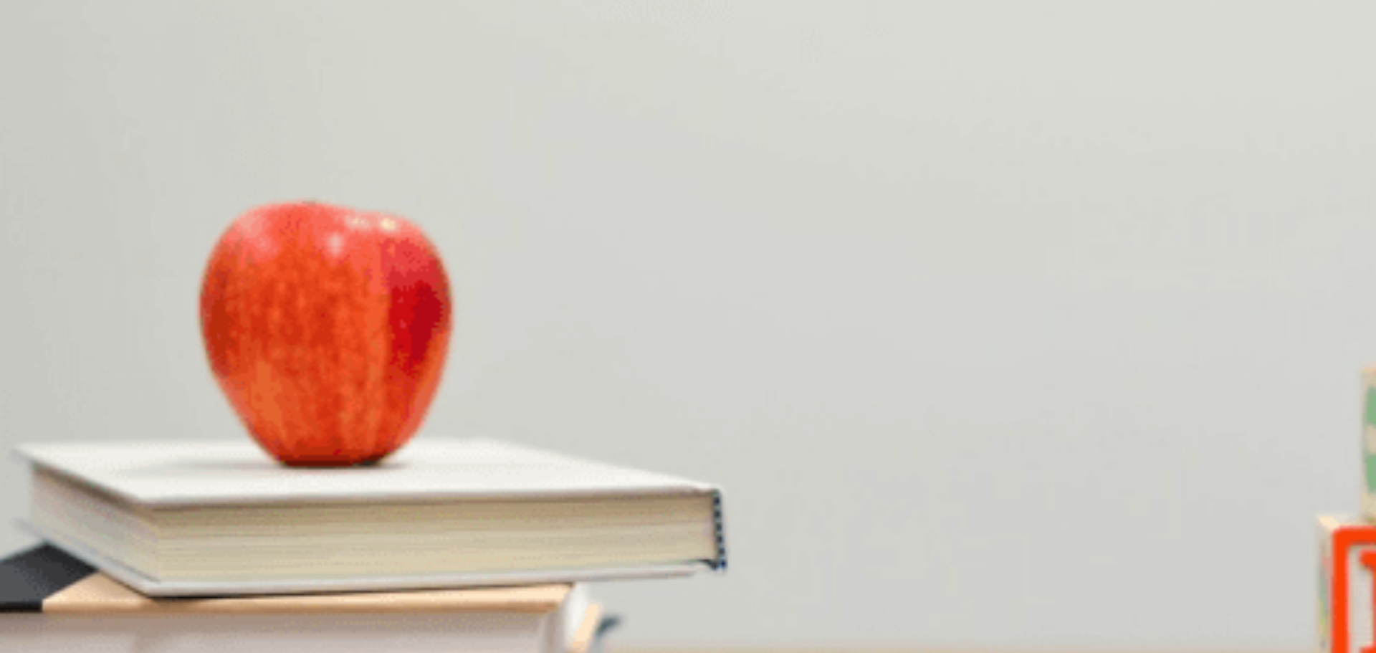
click at [168, 524] on span "Thai" at bounding box center [158, 529] width 19 height 11
click at [237, 283] on span "She doesn’t like spicy food" at bounding box center [180, 288] width 113 height 11
click at [398, 464] on span "They let you choose your spice level" at bounding box center [321, 469] width 154 height 11
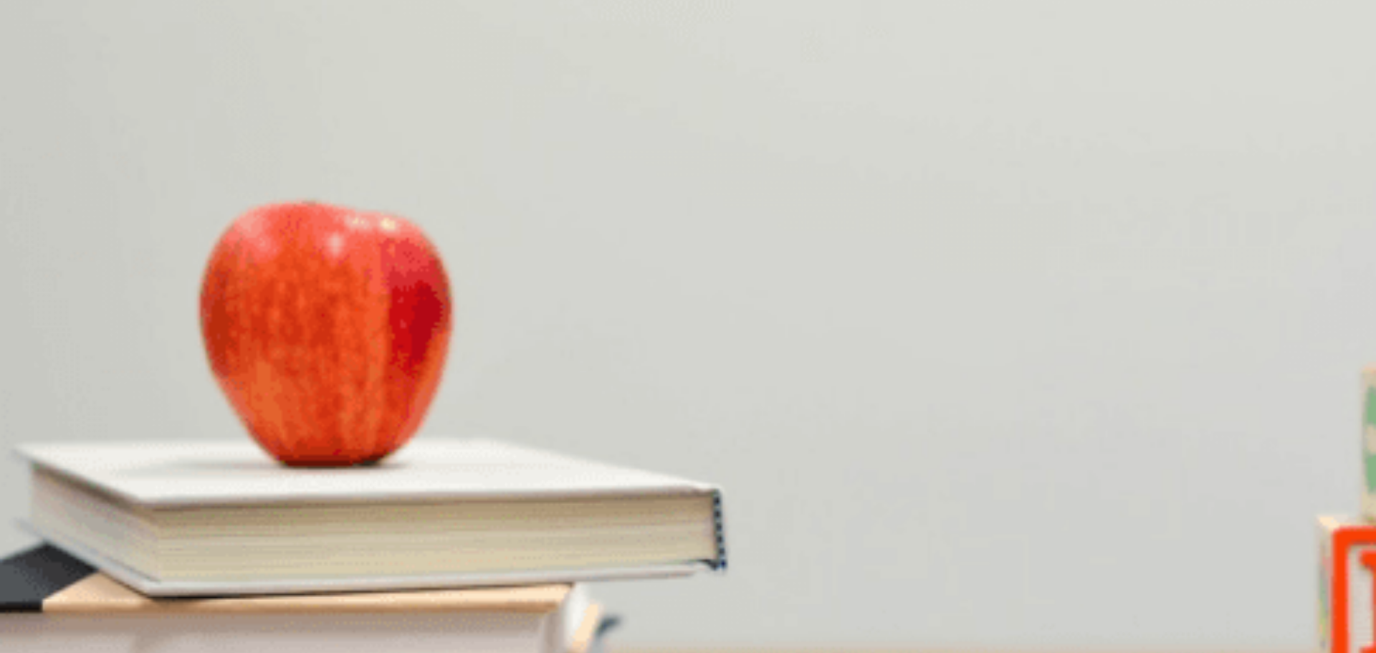
scroll to position [632, 0]
click at [290, 416] on button "C It was fantastic" at bounding box center [257, 403] width 66 height 24
click at [505, 354] on span "She will make a reservation to try the restaurant" at bounding box center [404, 348] width 202 height 11
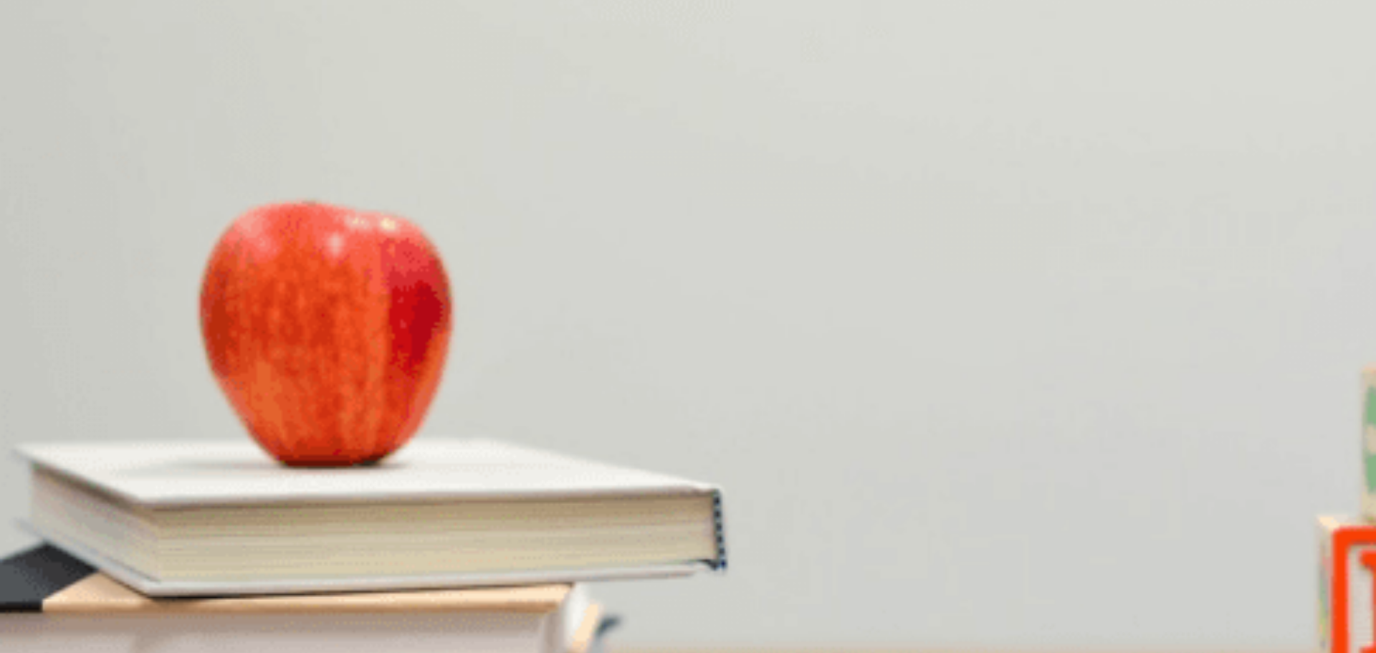
click at [110, 512] on button "A [DEMOGRAPHIC_DATA]" at bounding box center [55, 524] width 110 height 24
click at [41, 74] on button "Continue" at bounding box center [20, 101] width 41 height 54
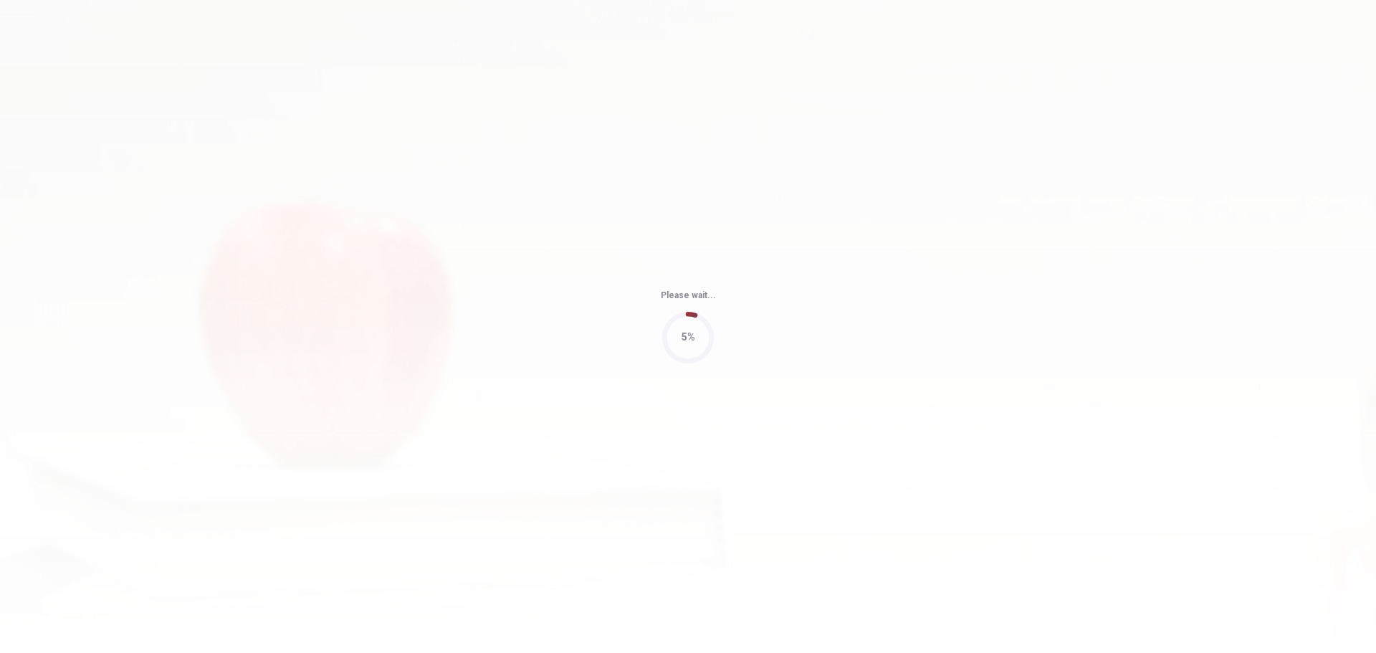
type input "68"
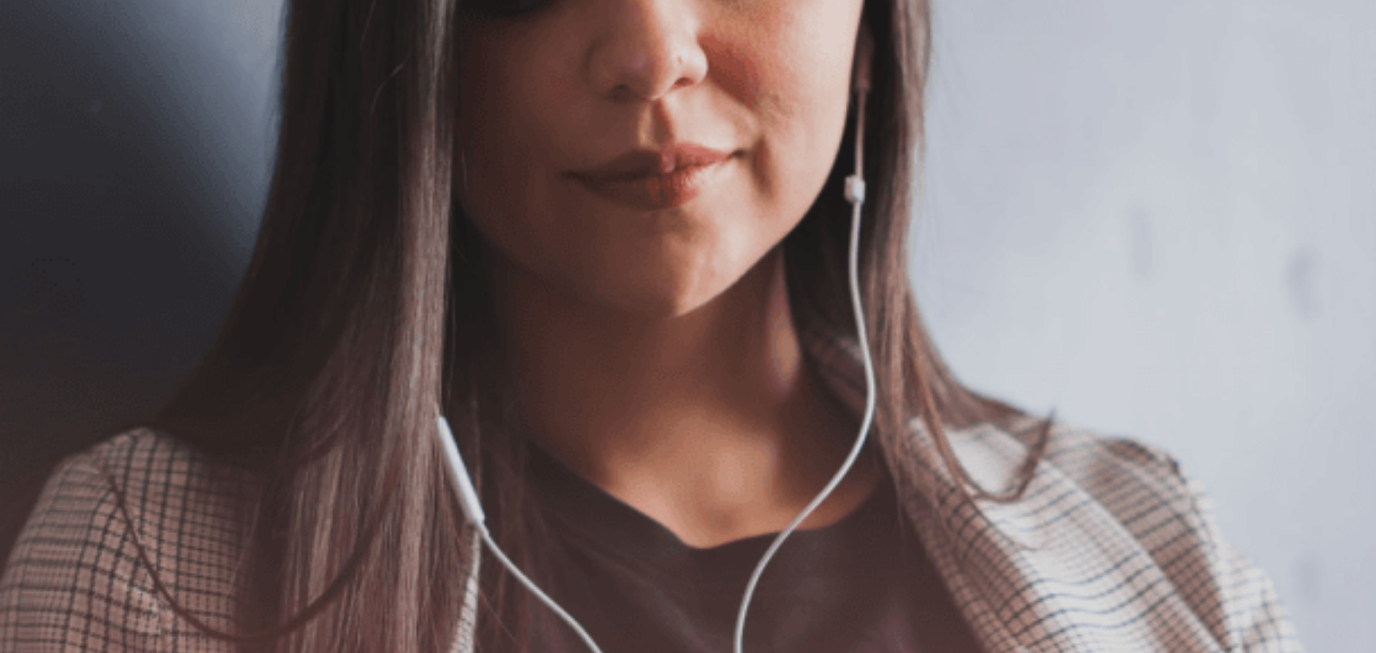
click at [41, 74] on button "Continue" at bounding box center [20, 101] width 41 height 54
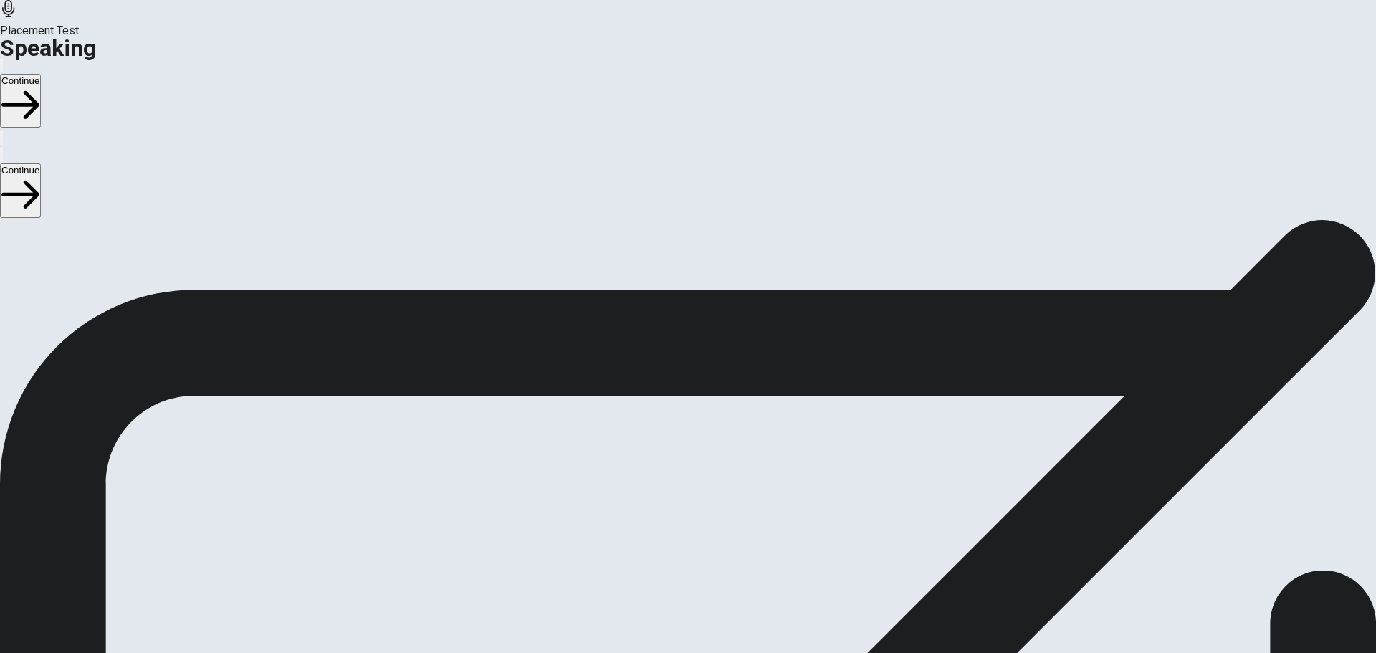
click at [714, 465] on div "Stop Recording" at bounding box center [688, 556] width 51 height 182
click at [710, 457] on icon at bounding box center [688, 478] width 43 height 43
click at [686, 517] on icon "Play Audio" at bounding box center [679, 525] width 14 height 17
click at [41, 74] on button "Continue" at bounding box center [20, 101] width 41 height 54
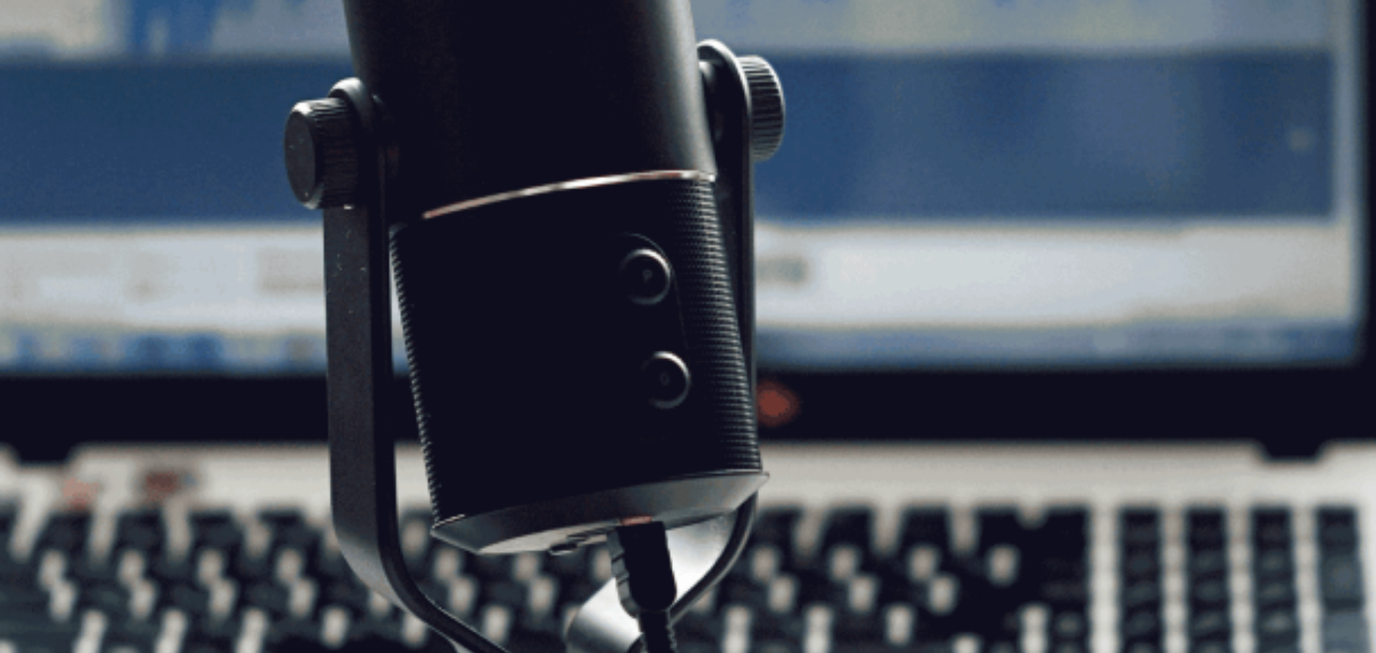
drag, startPoint x: 1007, startPoint y: 24, endPoint x: 1102, endPoint y: 128, distance: 140.6
click at [41, 74] on button "Continue" at bounding box center [20, 101] width 41 height 54
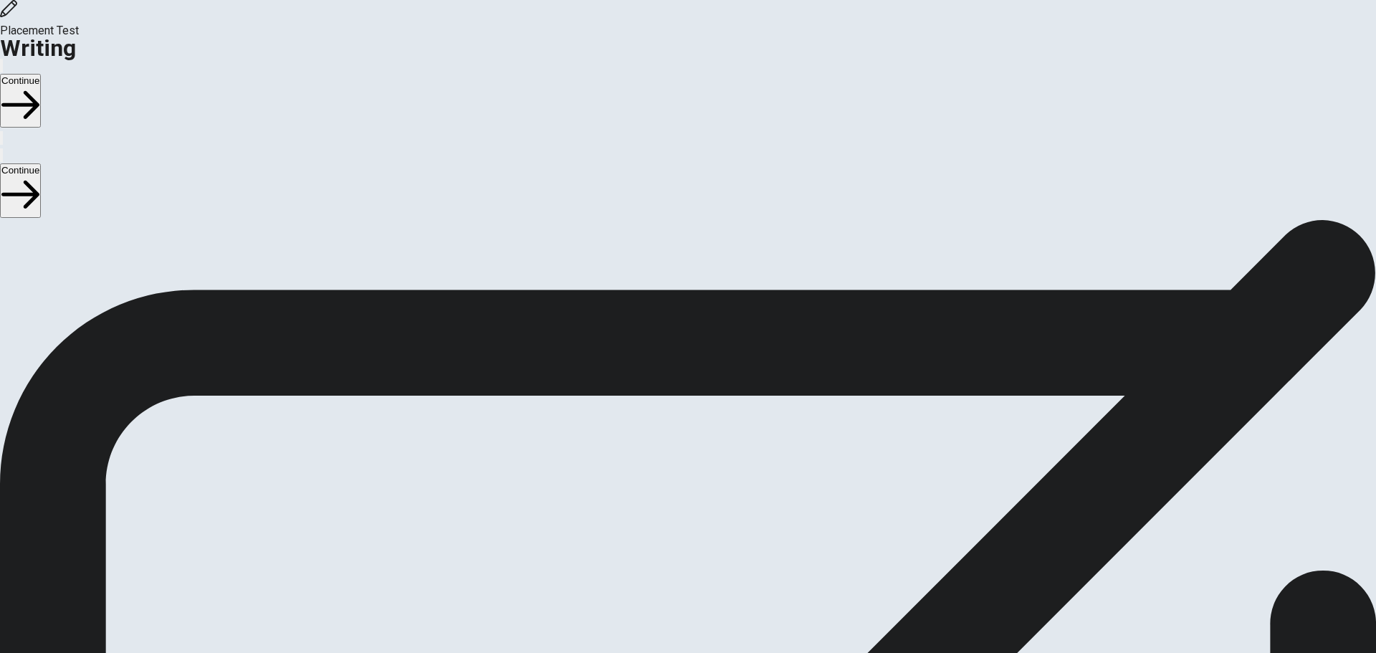
click at [41, 74] on button "Continue" at bounding box center [20, 101] width 41 height 54
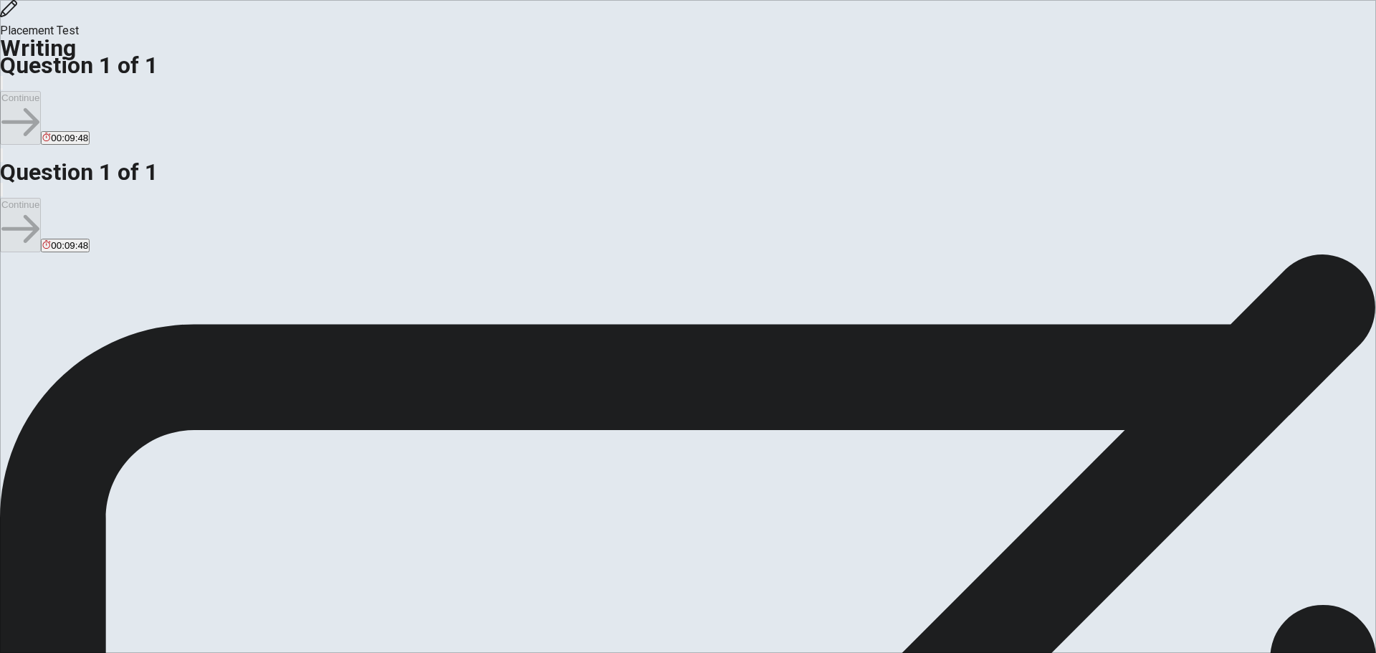
type textarea "i"
type textarea "I"
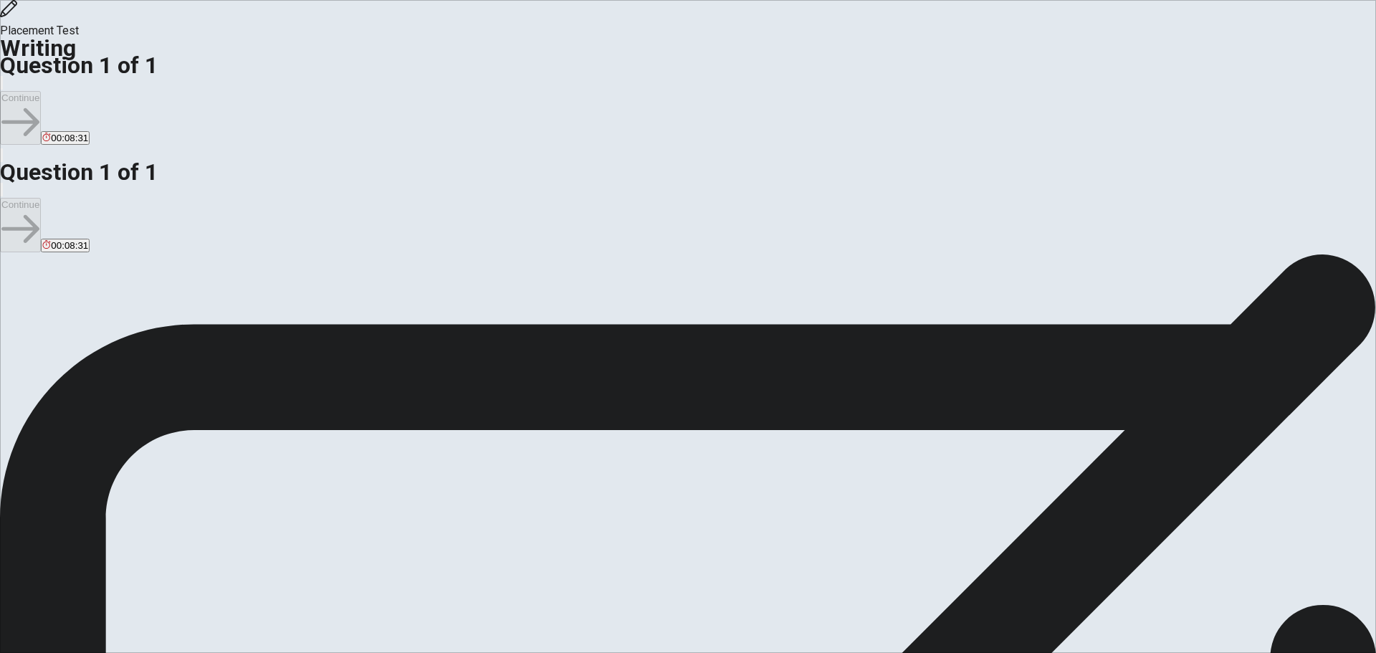
type textarea "One of the ways I like to express myself creatively is [PERSON_NAME] writing. W…"
click at [41, 91] on button "Continue" at bounding box center [20, 118] width 41 height 54
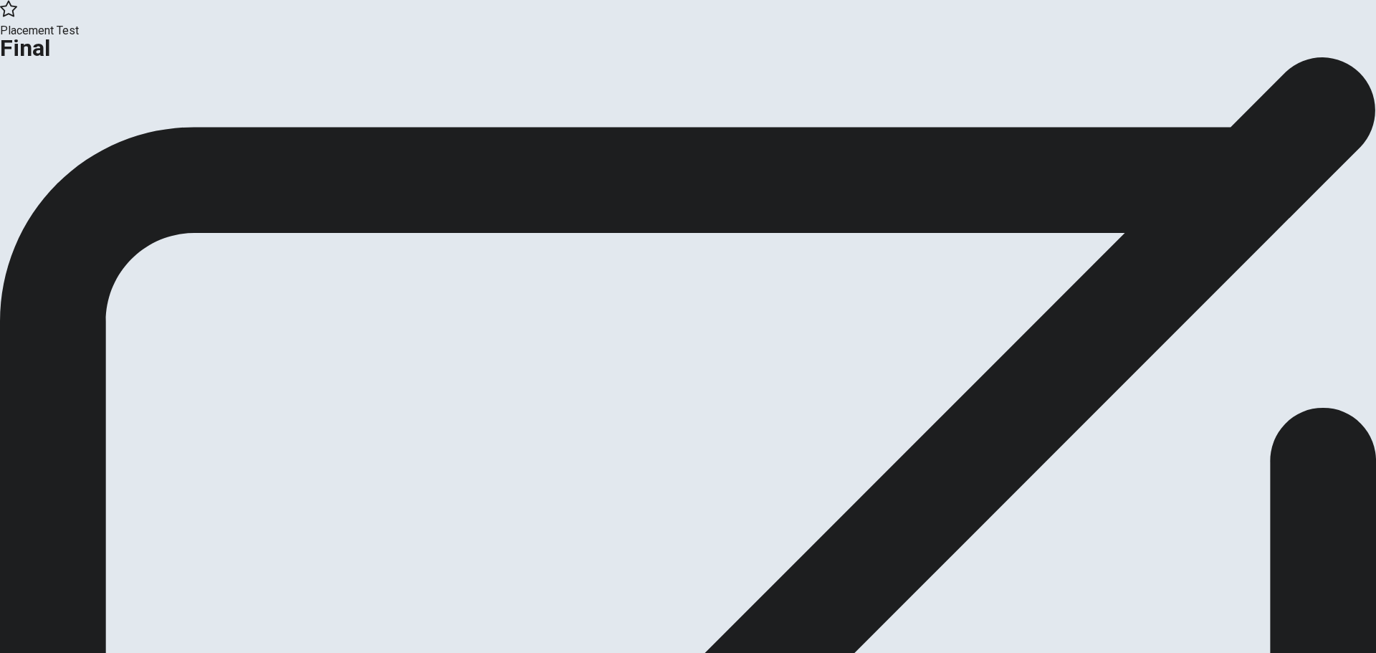
click at [60, 121] on icon "button" at bounding box center [52, 117] width 14 height 9
